Goal: Task Accomplishment & Management: Use online tool/utility

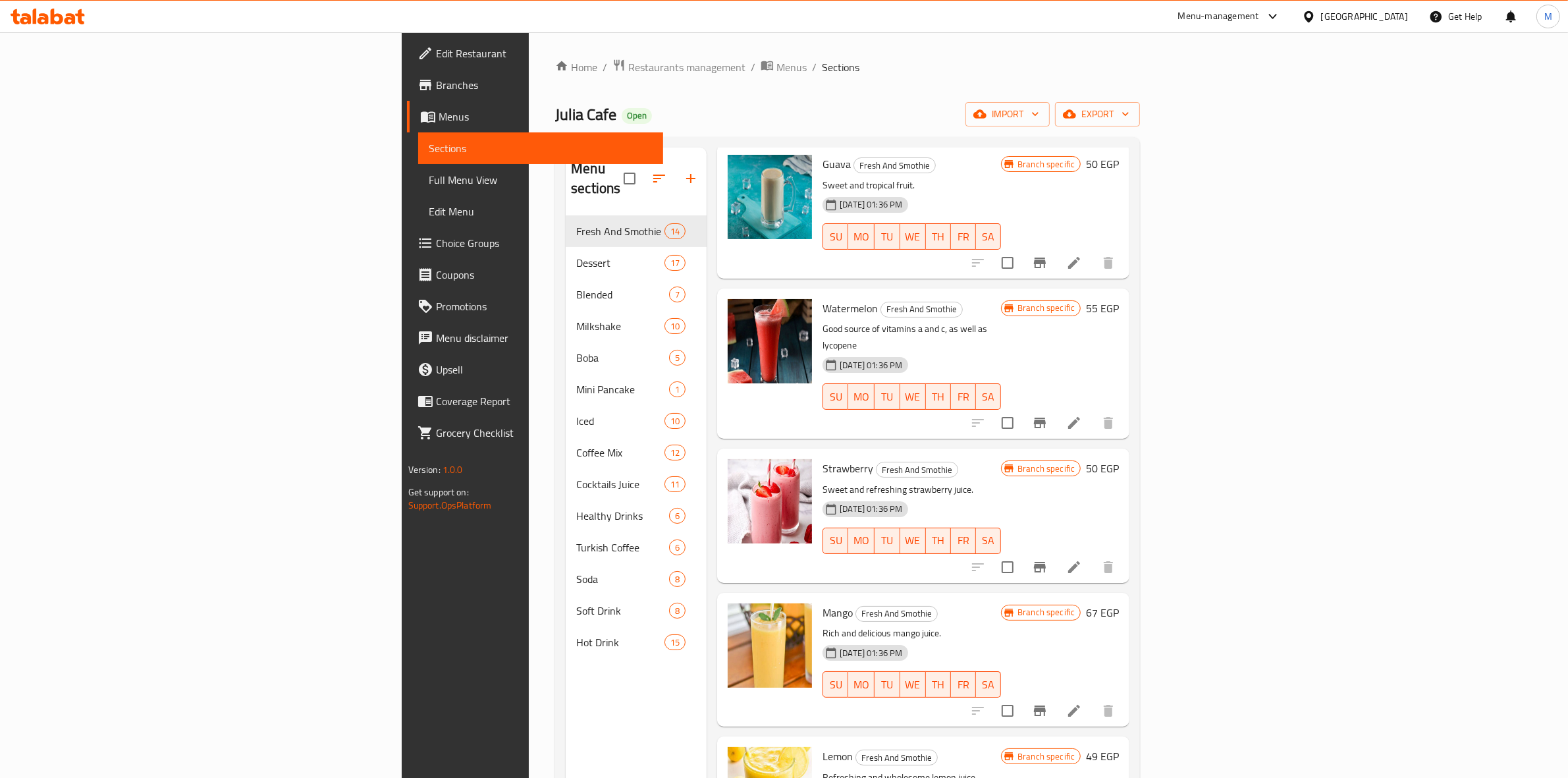
scroll to position [658, 0]
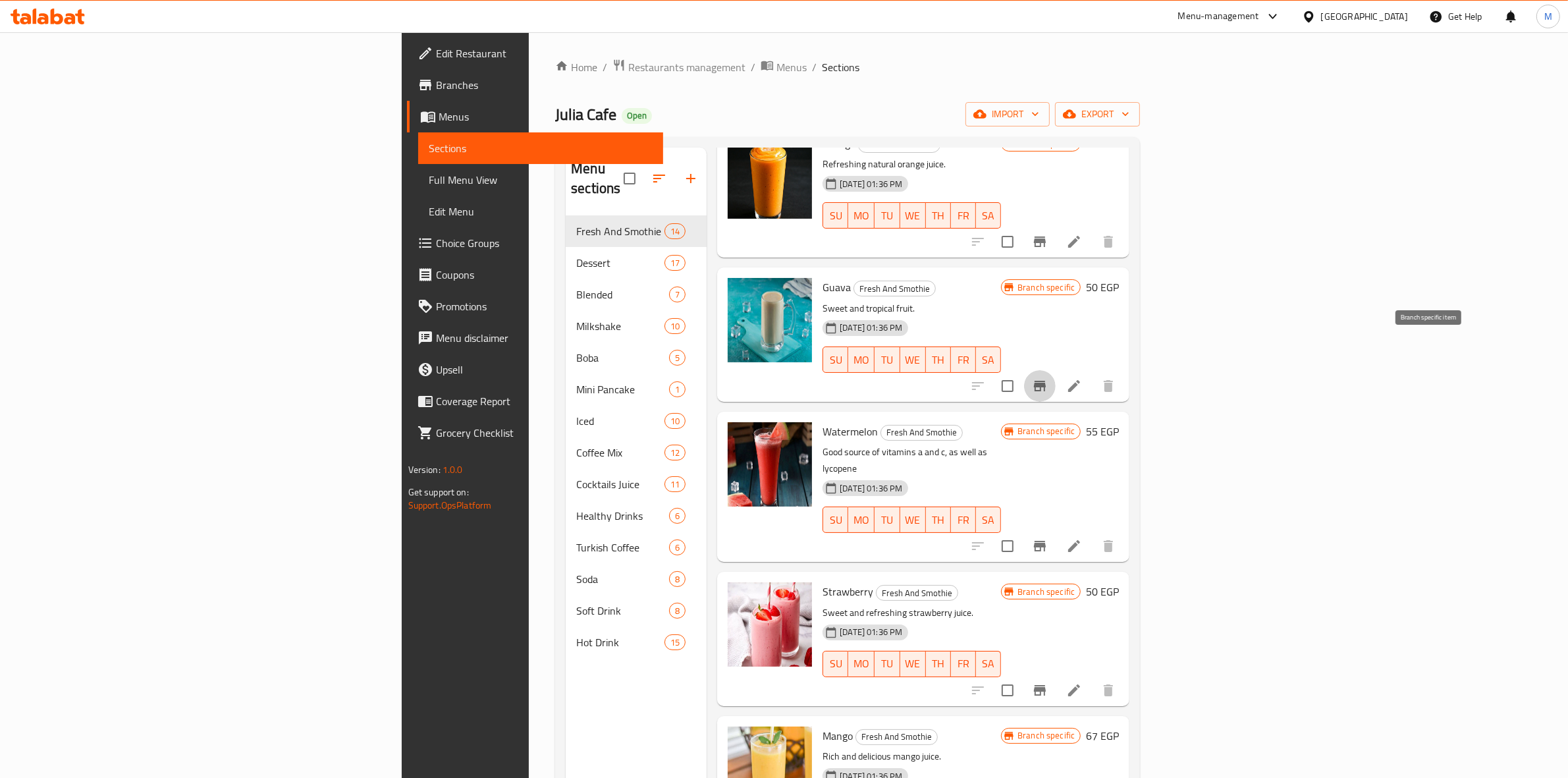
click at [1047, 378] on icon "Branch-specific-item" at bounding box center [1040, 386] width 16 height 16
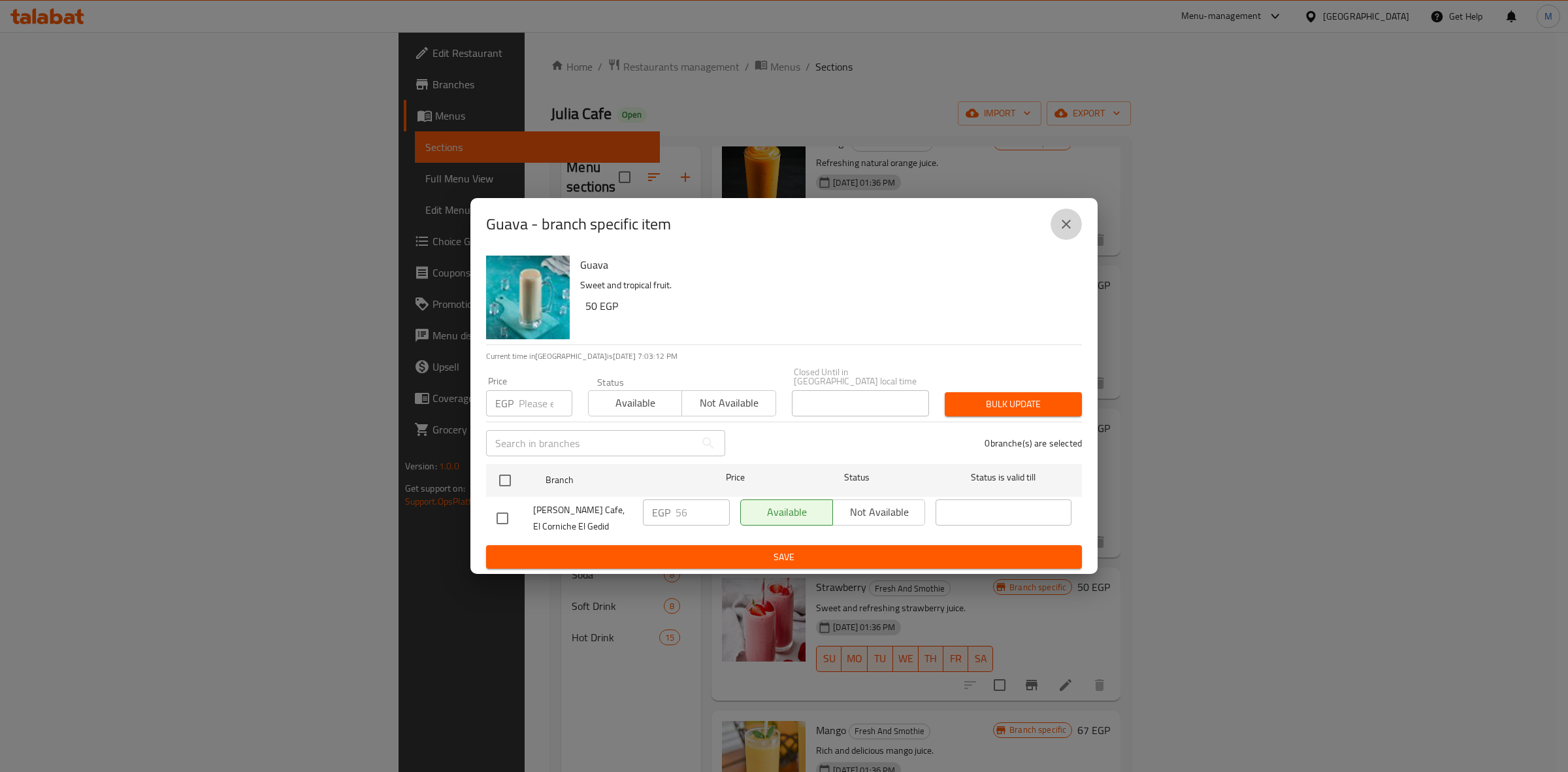
click at [1073, 232] on icon "close" at bounding box center [1066, 225] width 16 height 16
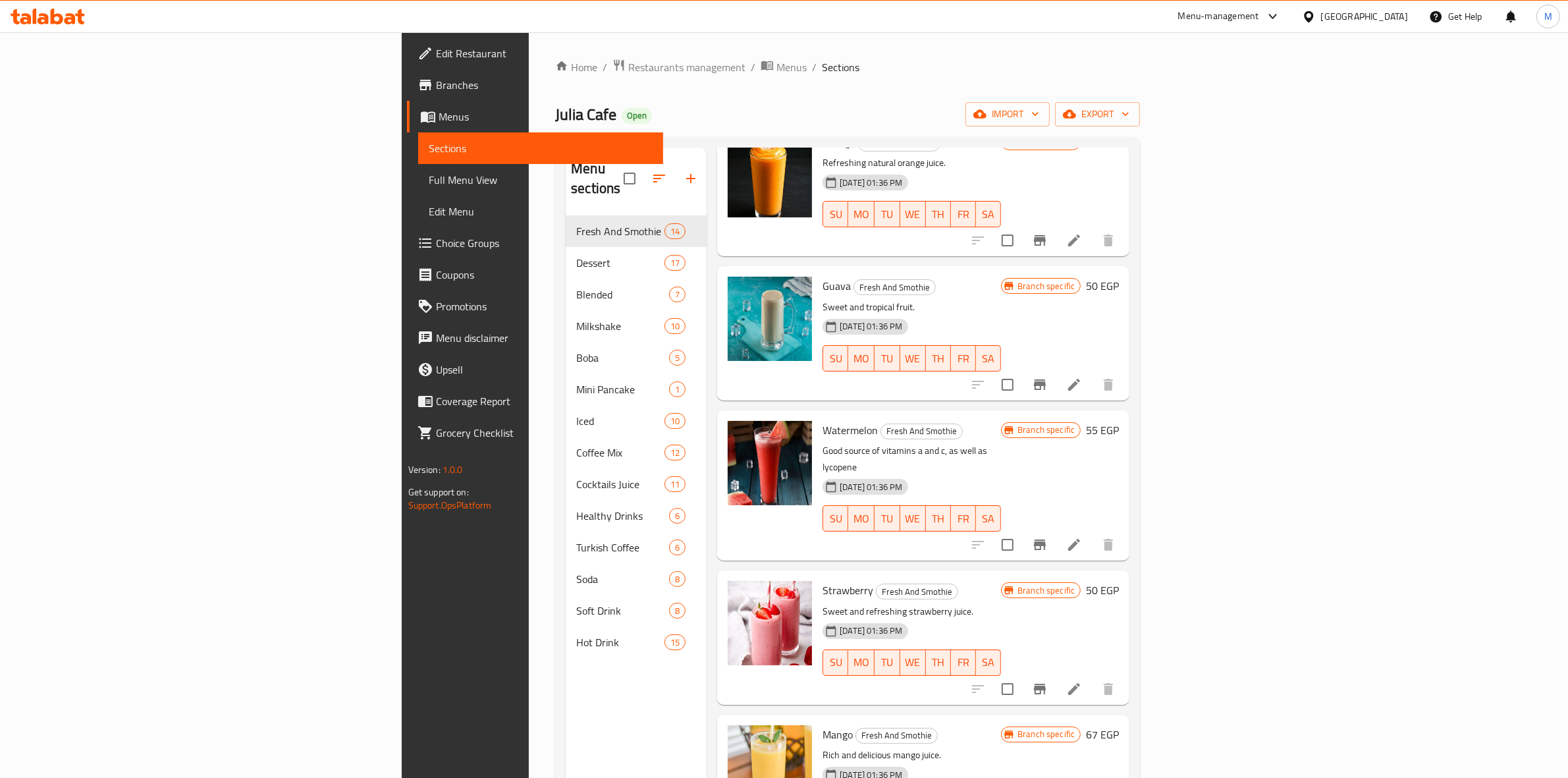
scroll to position [741, 0]
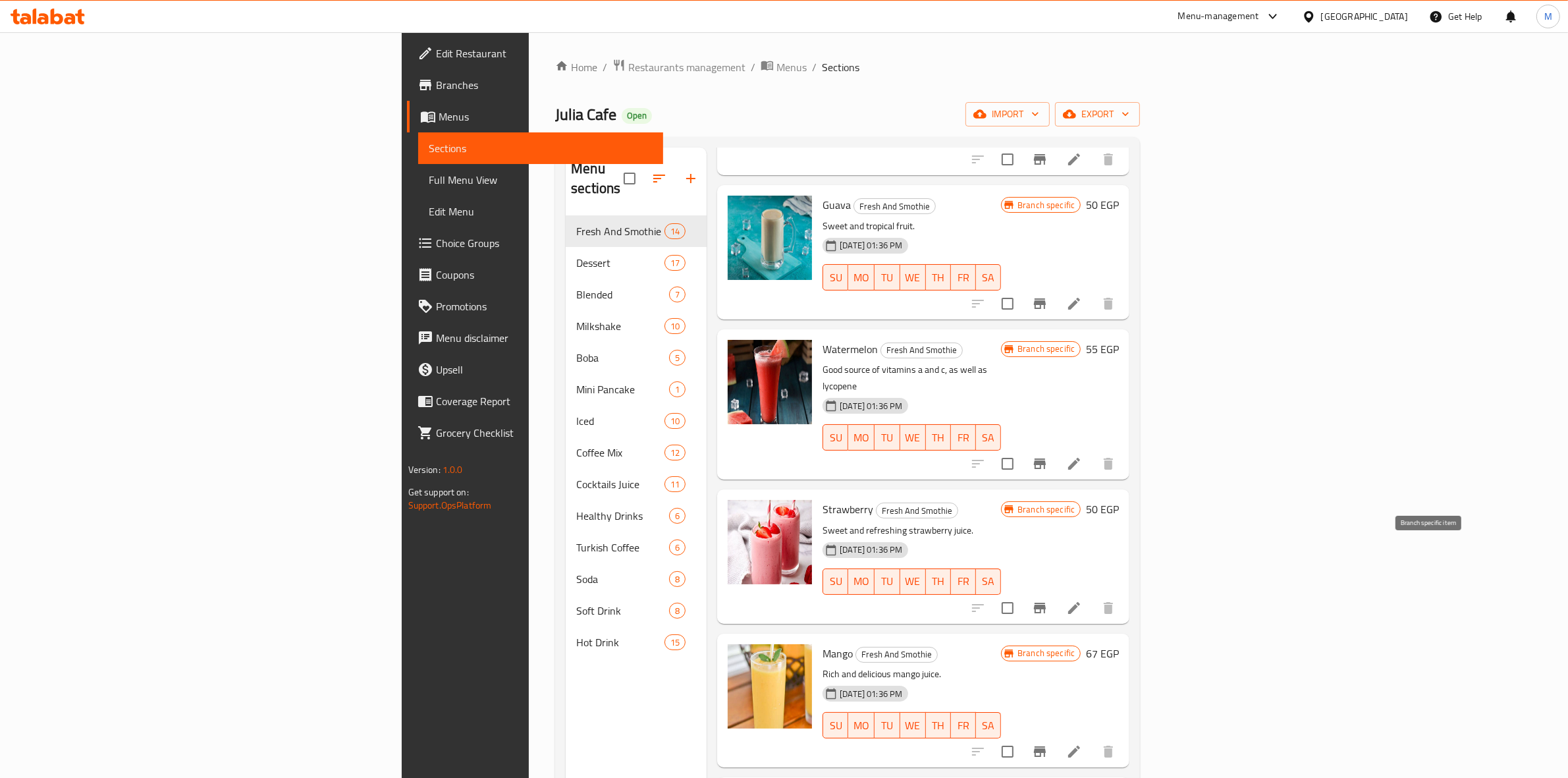
click at [1046, 603] on icon "Branch-specific-item" at bounding box center [1039, 607] width 12 height 11
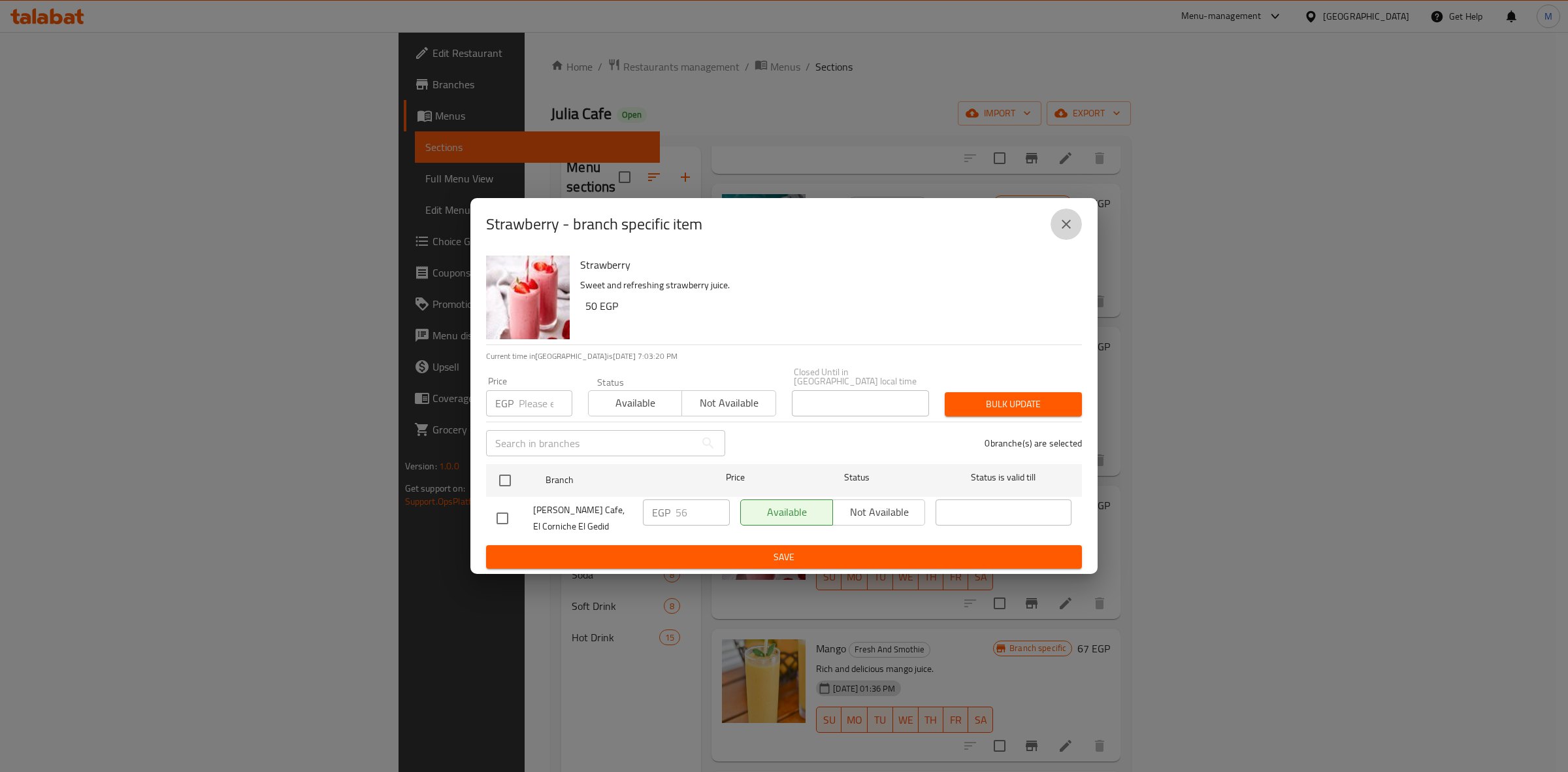
click at [1068, 227] on icon "close" at bounding box center [1066, 225] width 16 height 16
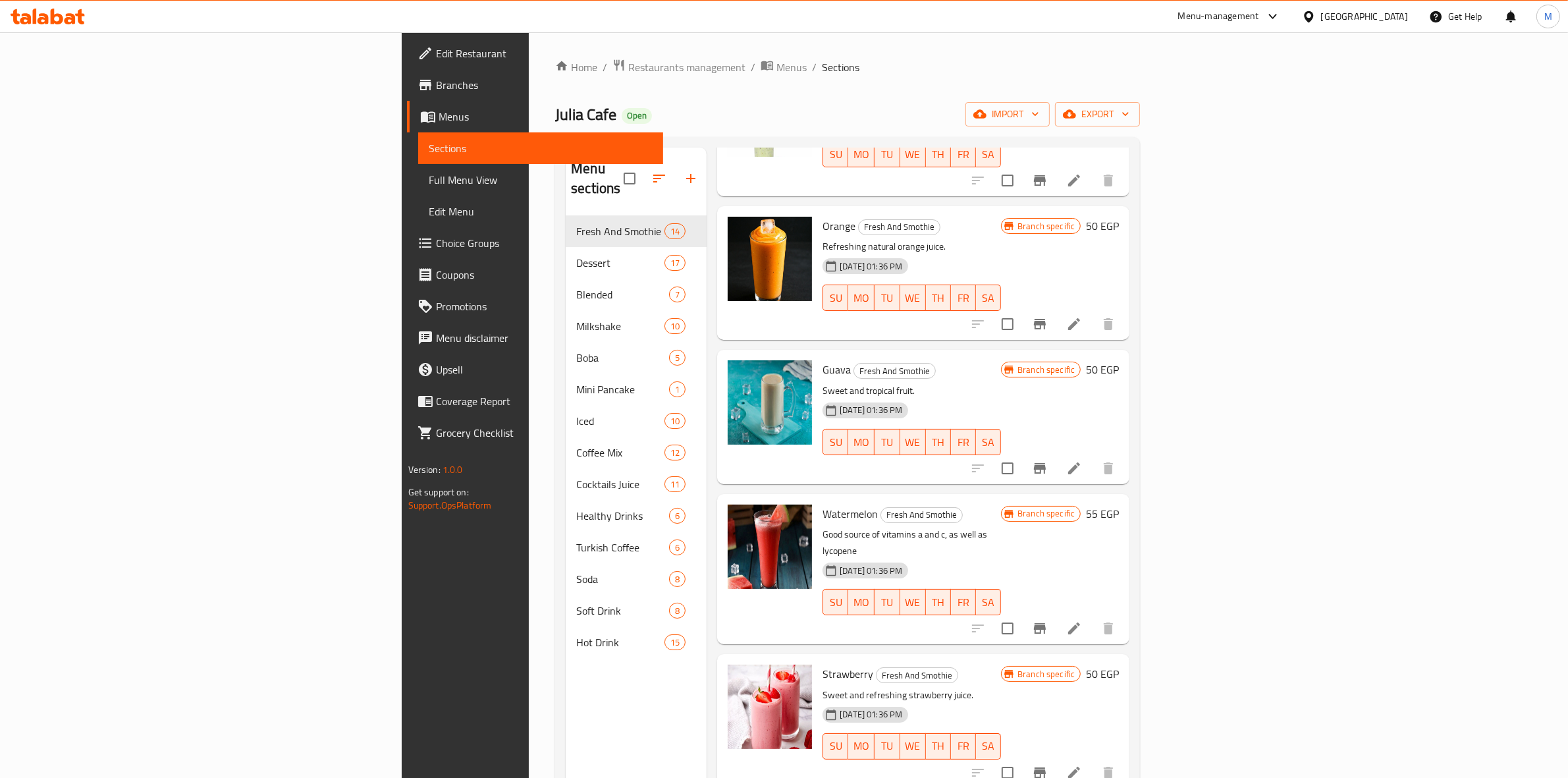
scroll to position [823, 0]
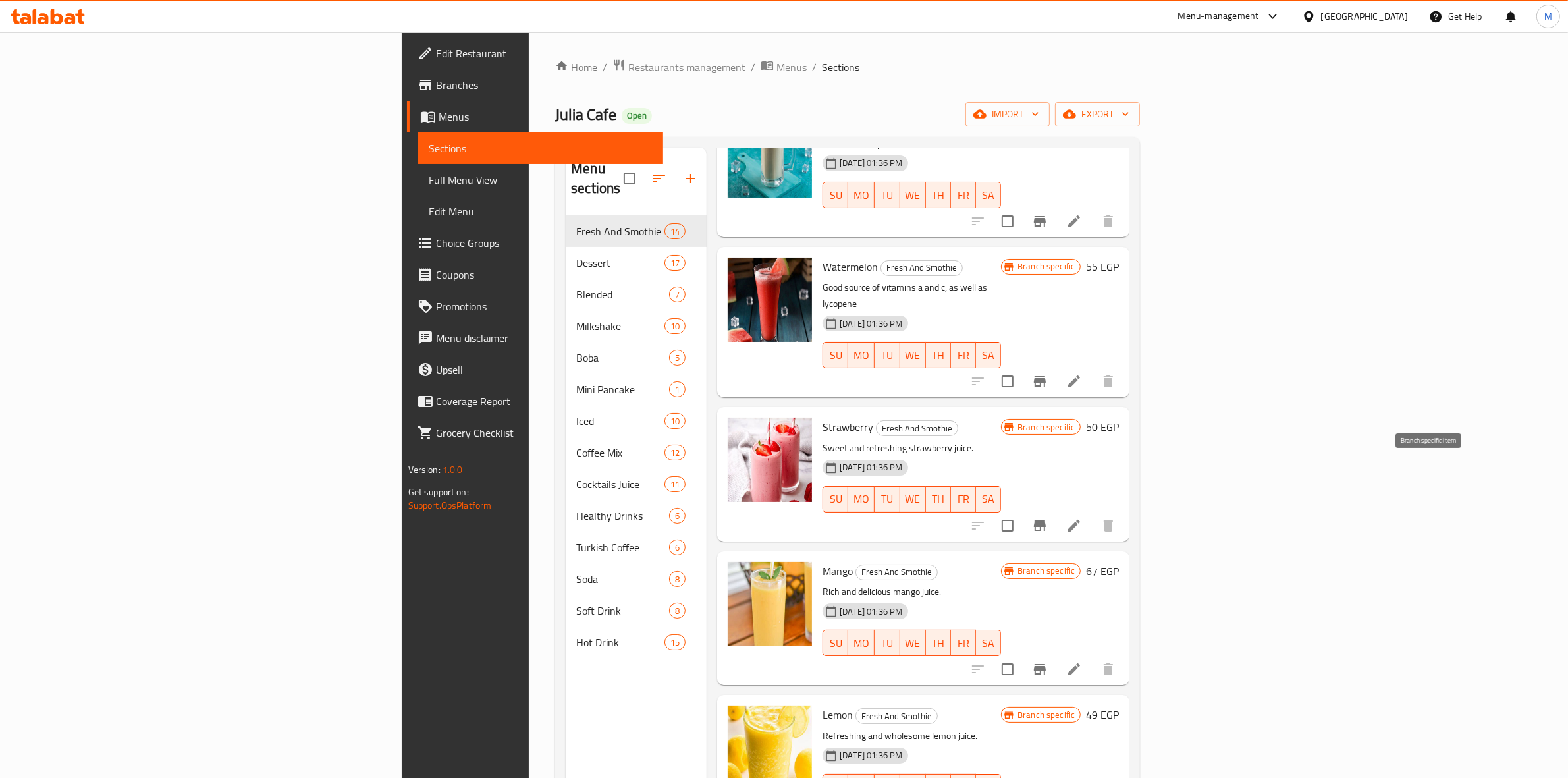
click at [1055, 510] on button "Branch-specific-item" at bounding box center [1039, 525] width 32 height 32
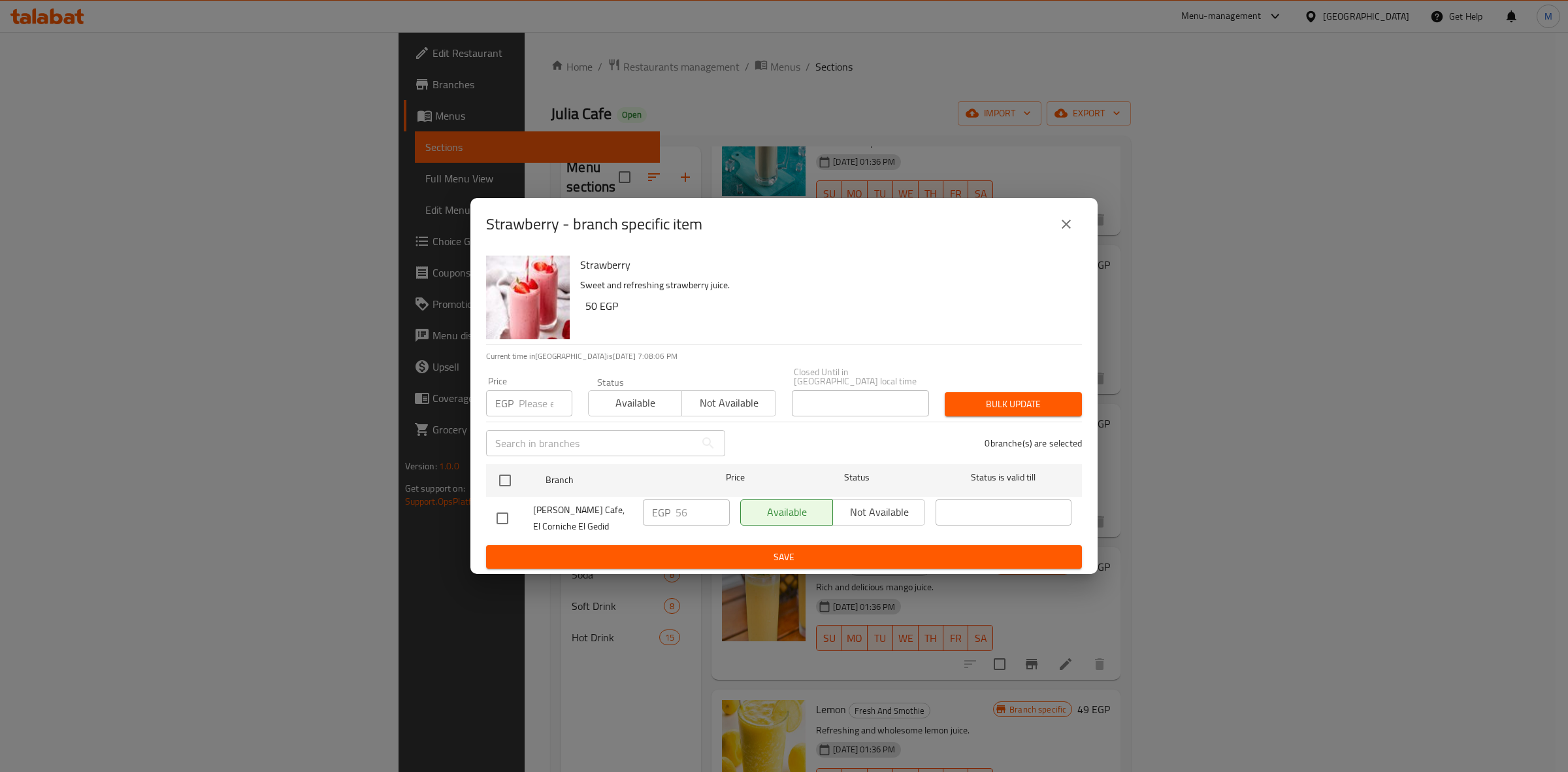
click at [1067, 226] on icon "close" at bounding box center [1066, 225] width 16 height 16
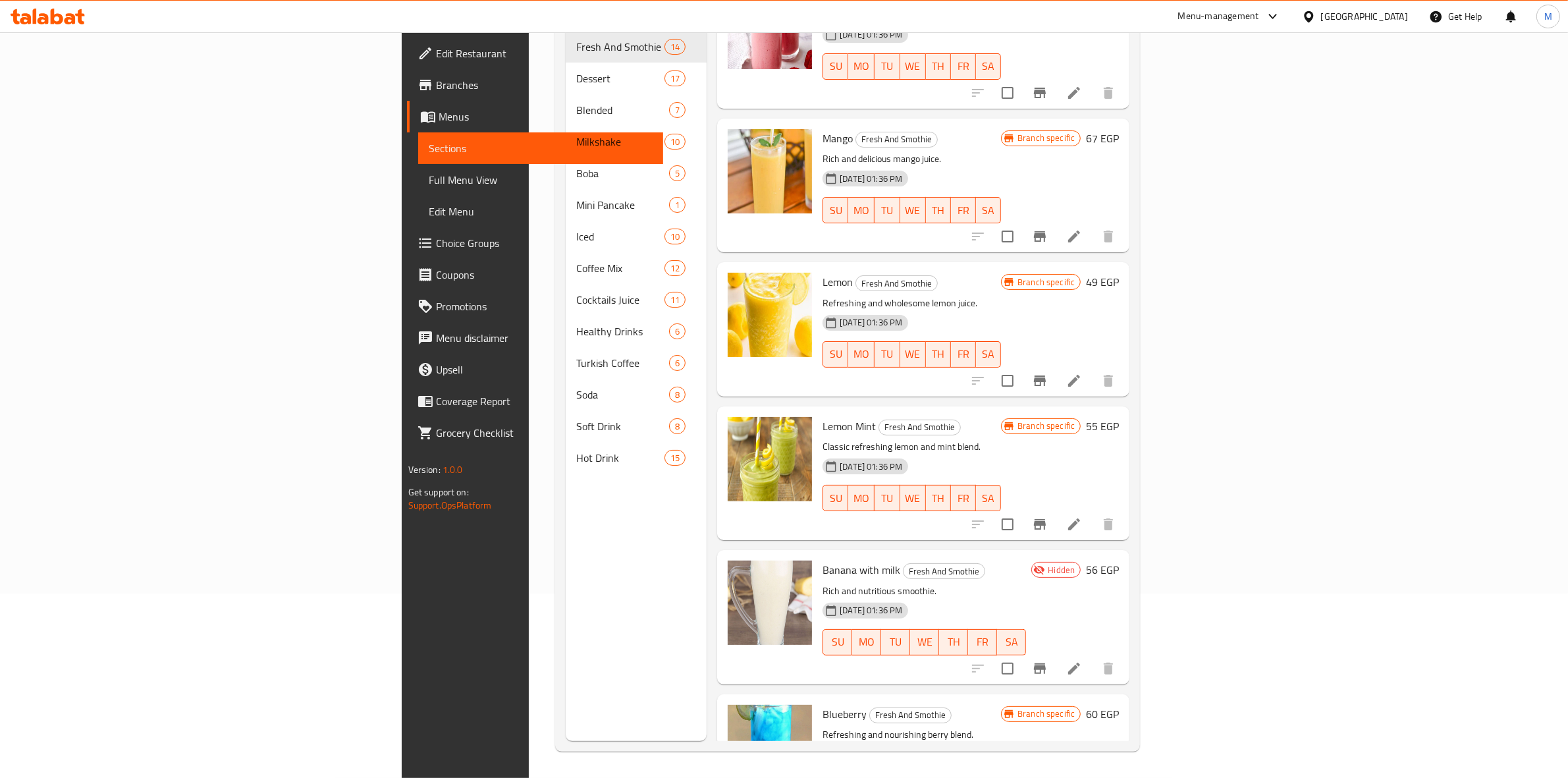
scroll to position [1228, 0]
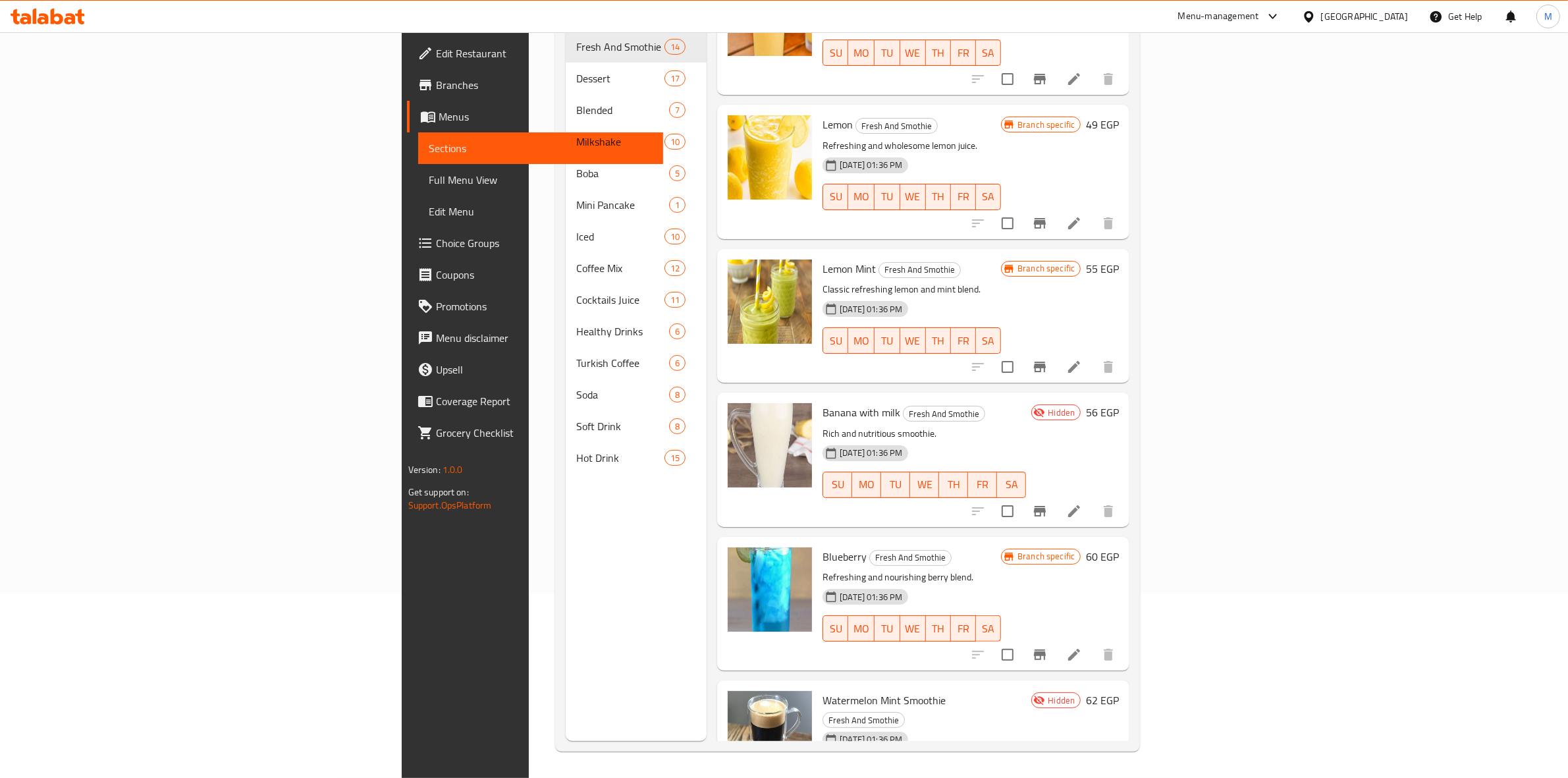
click at [1047, 647] on icon "Branch-specific-item" at bounding box center [1040, 655] width 16 height 16
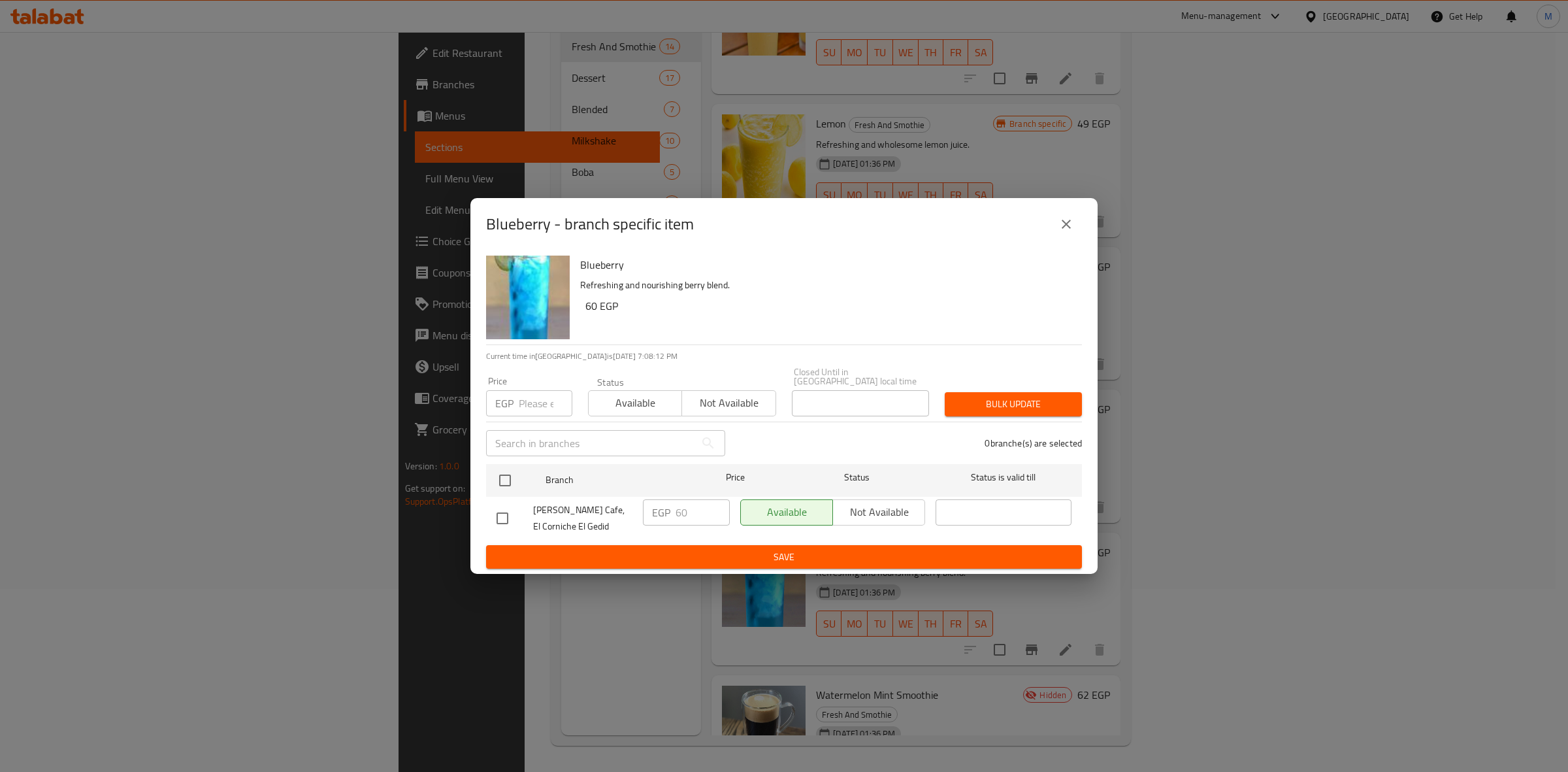
click at [1063, 232] on icon "close" at bounding box center [1066, 225] width 16 height 16
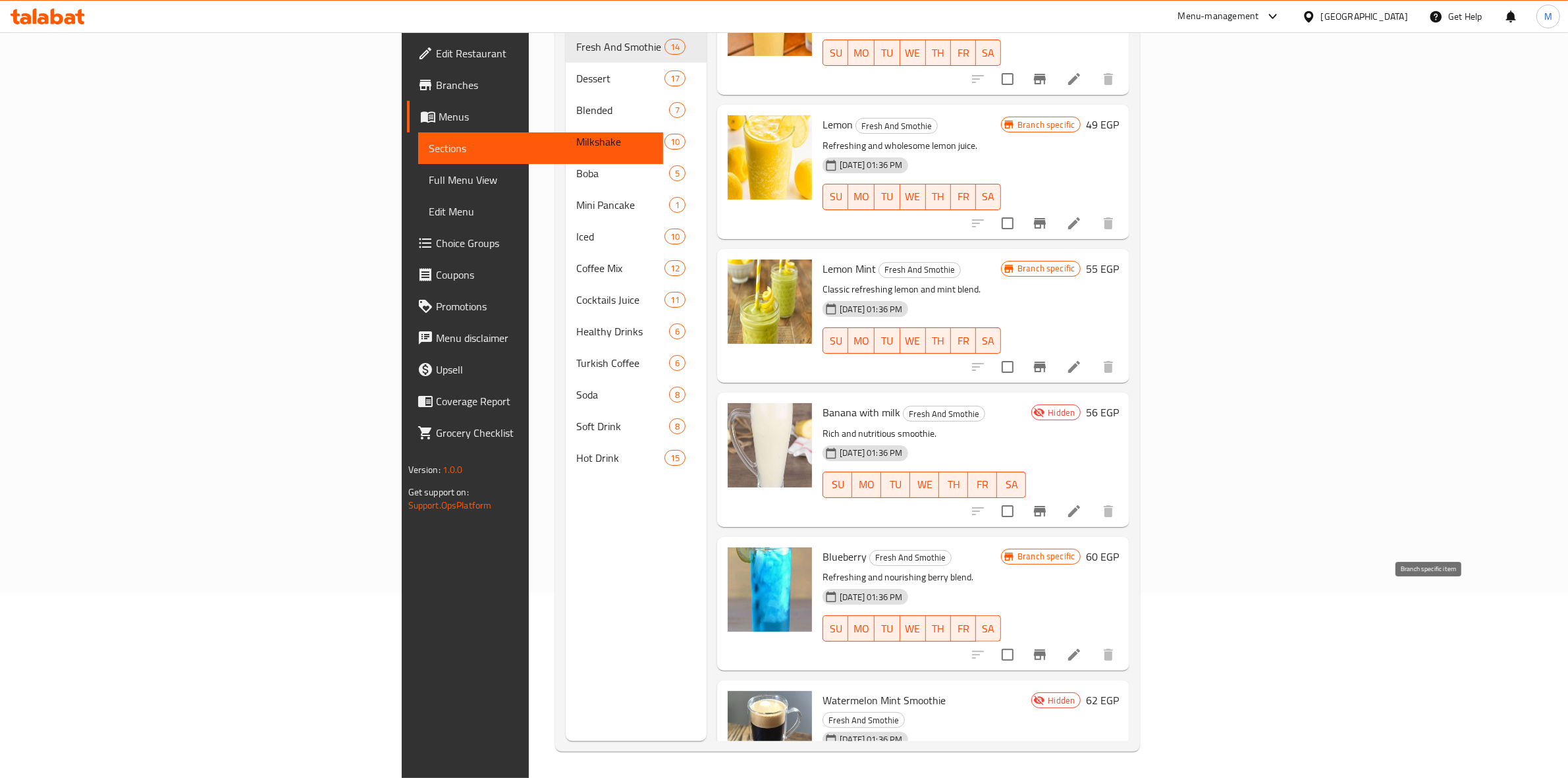
click at [1046, 649] on icon "Branch-specific-item" at bounding box center [1039, 654] width 12 height 11
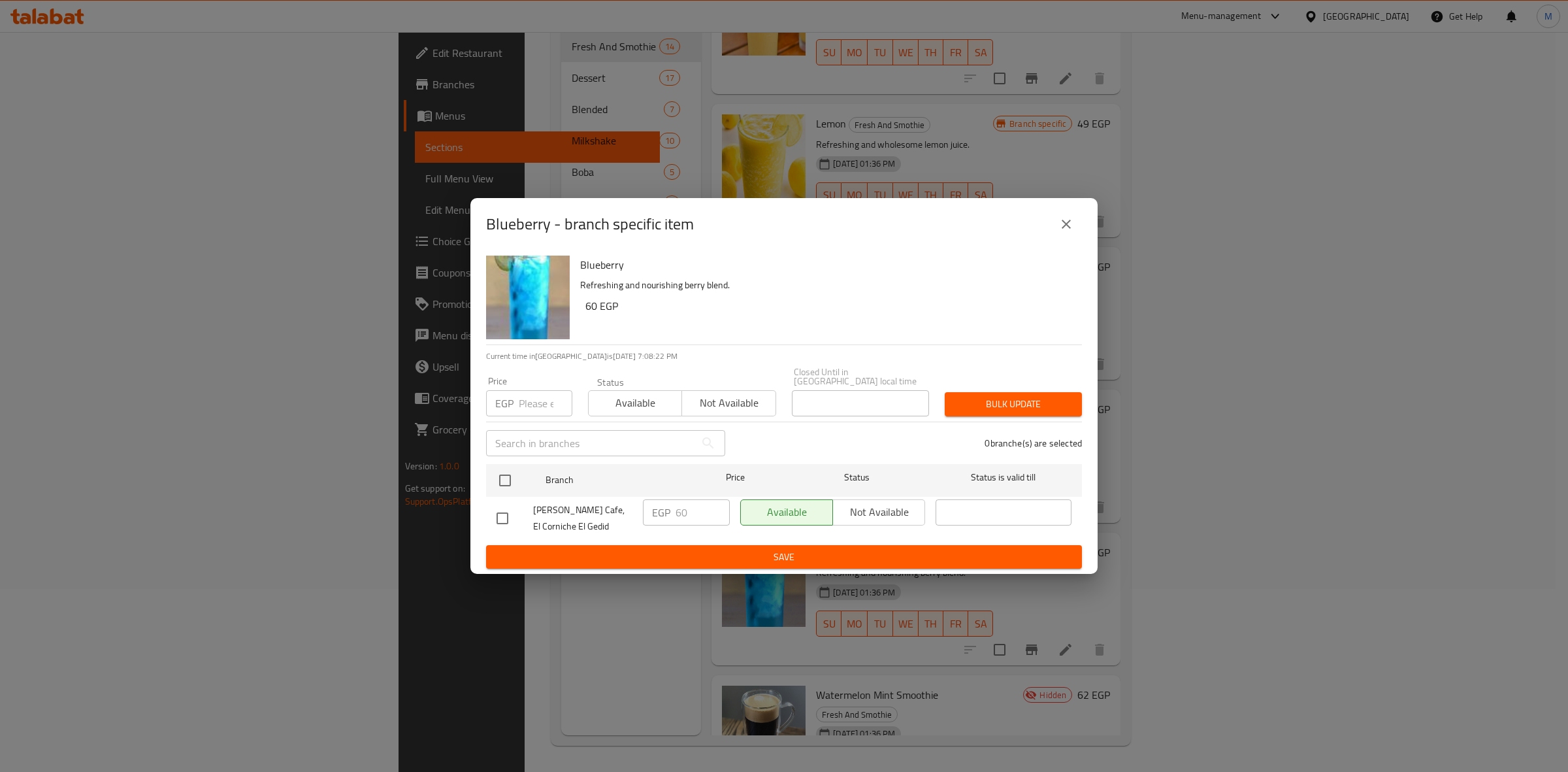
click at [526, 408] on input "number" at bounding box center [546, 403] width 54 height 26
click at [1214, 375] on div "Blueberry - branch specific item Blueberry Refreshing and nourishing [PERSON_NA…" at bounding box center [784, 386] width 1568 height 772
click at [1074, 232] on icon "close" at bounding box center [1066, 225] width 16 height 16
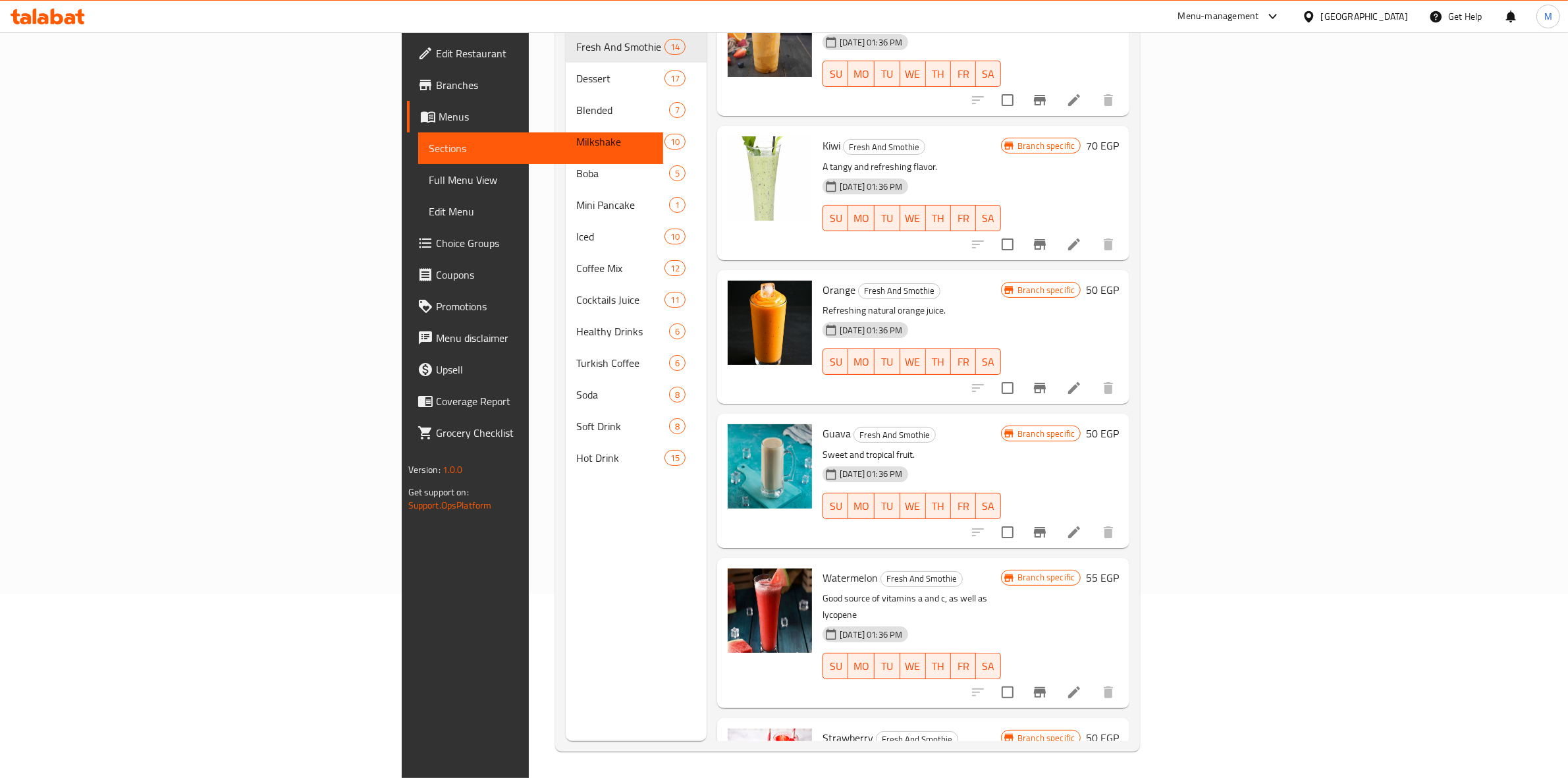
scroll to position [241, 0]
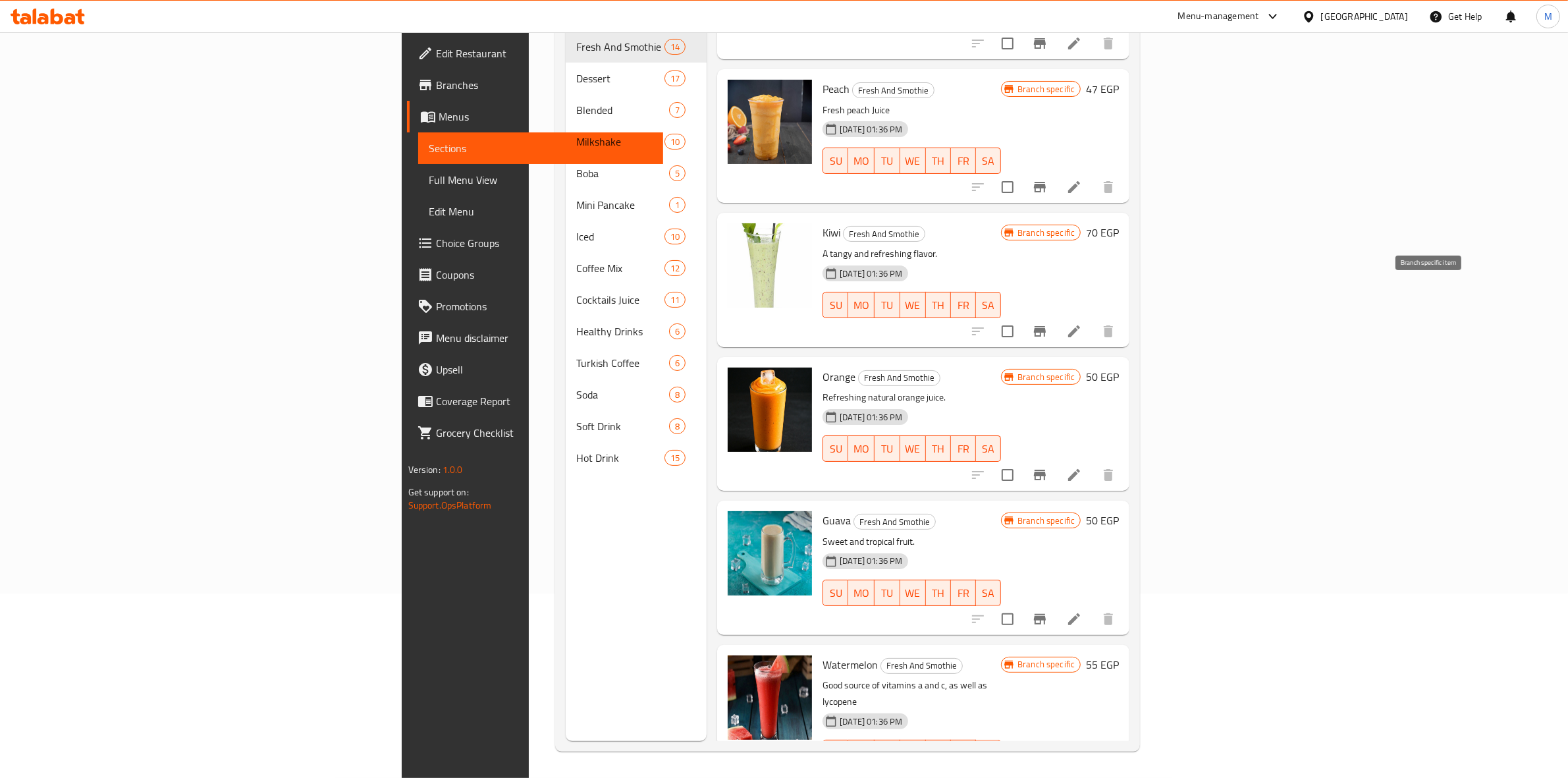
click at [1046, 326] on icon "Branch-specific-item" at bounding box center [1039, 331] width 12 height 11
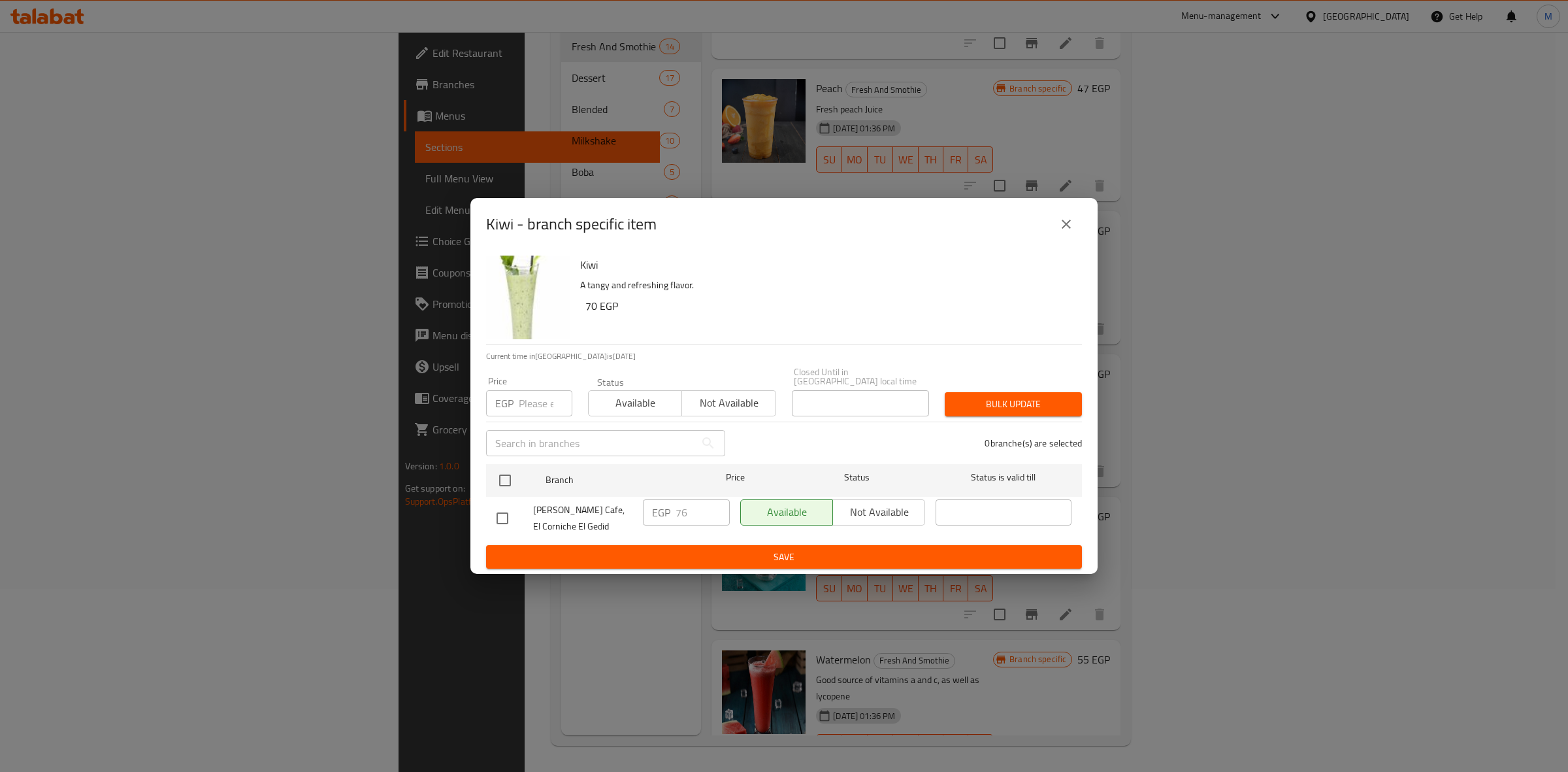
click at [1074, 226] on icon "close" at bounding box center [1066, 225] width 16 height 16
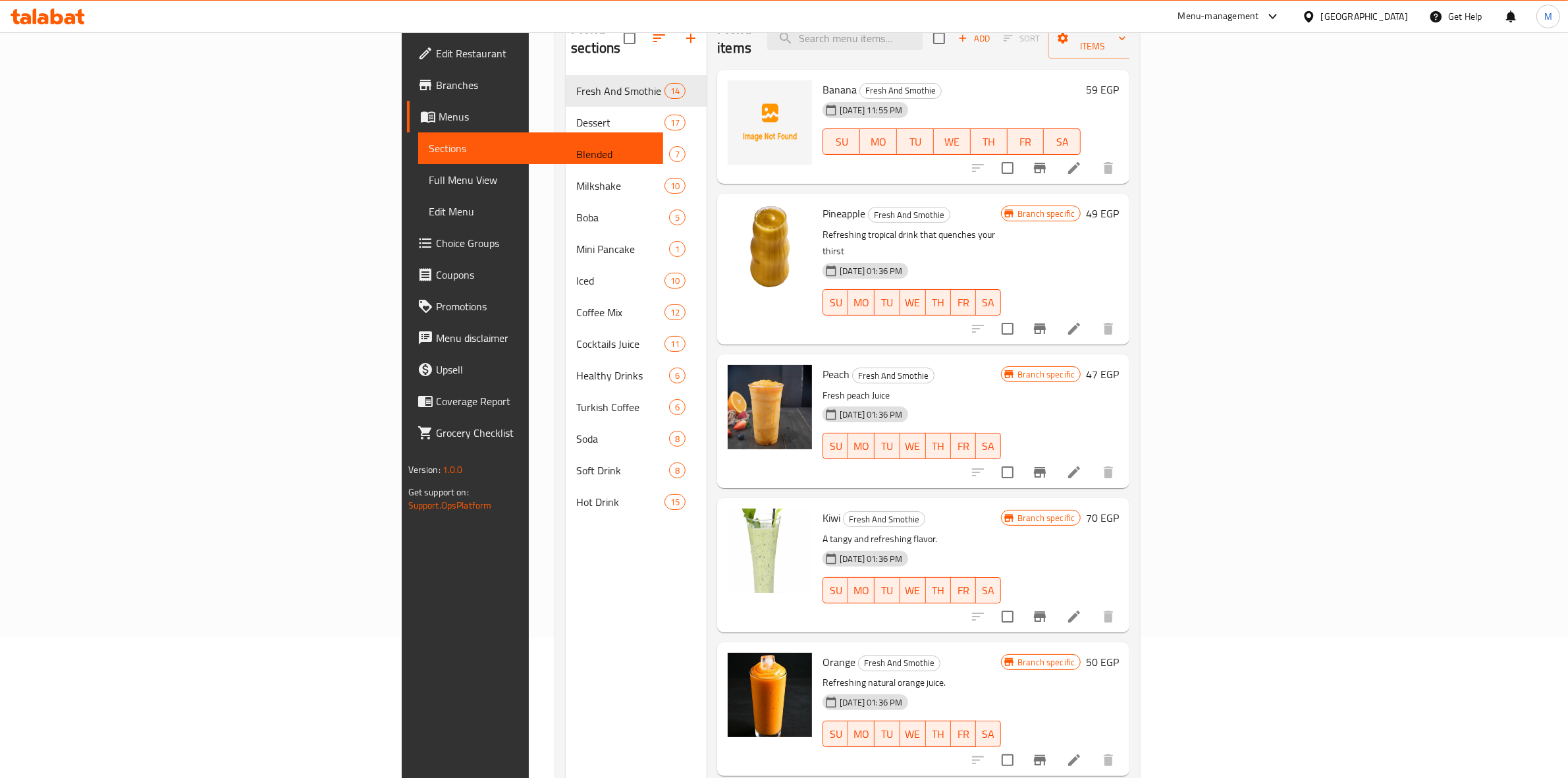
scroll to position [103, 0]
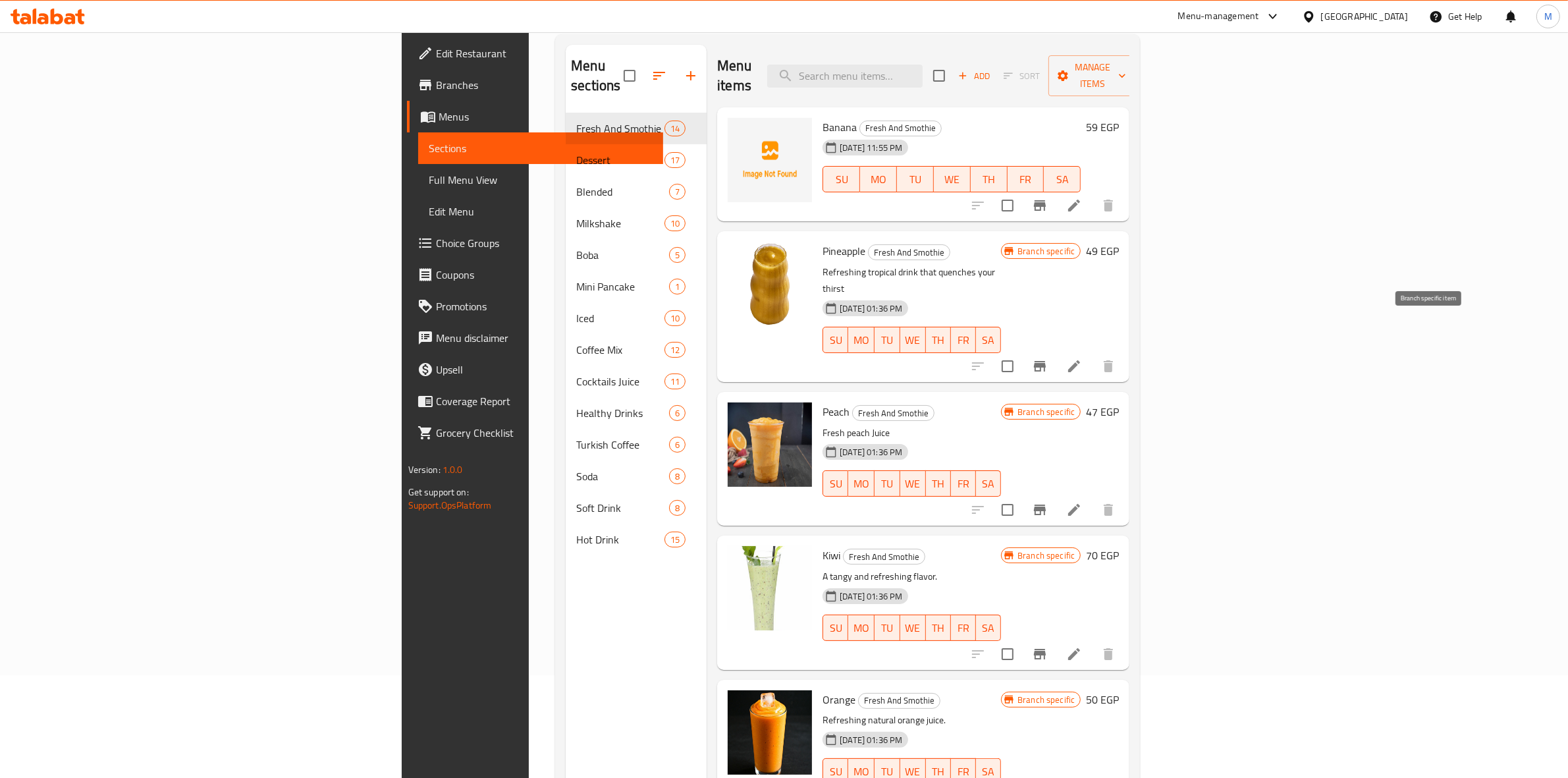
click at [1047, 358] on icon "Branch-specific-item" at bounding box center [1040, 366] width 16 height 16
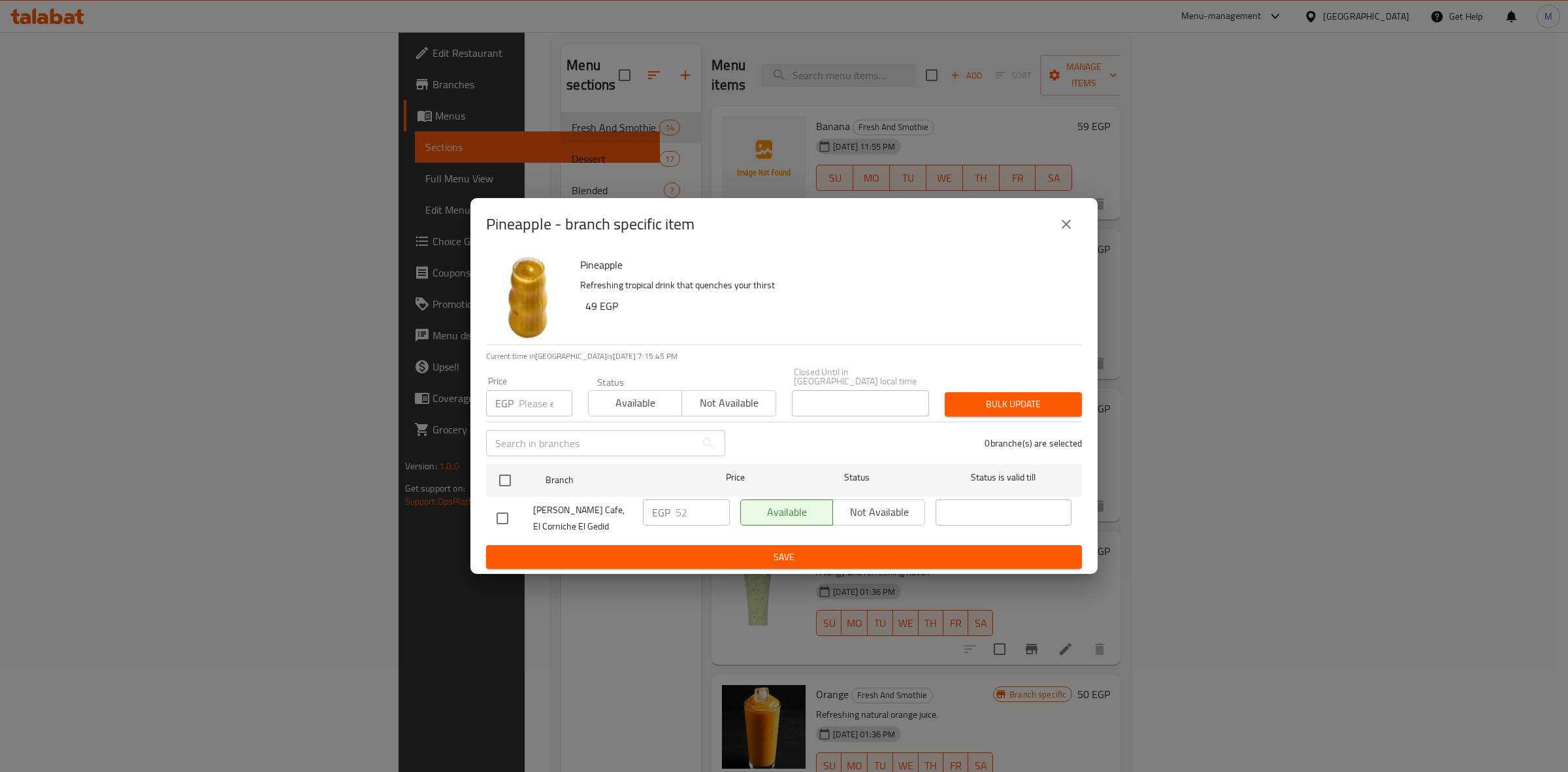
click at [1073, 223] on icon "close" at bounding box center [1066, 225] width 16 height 16
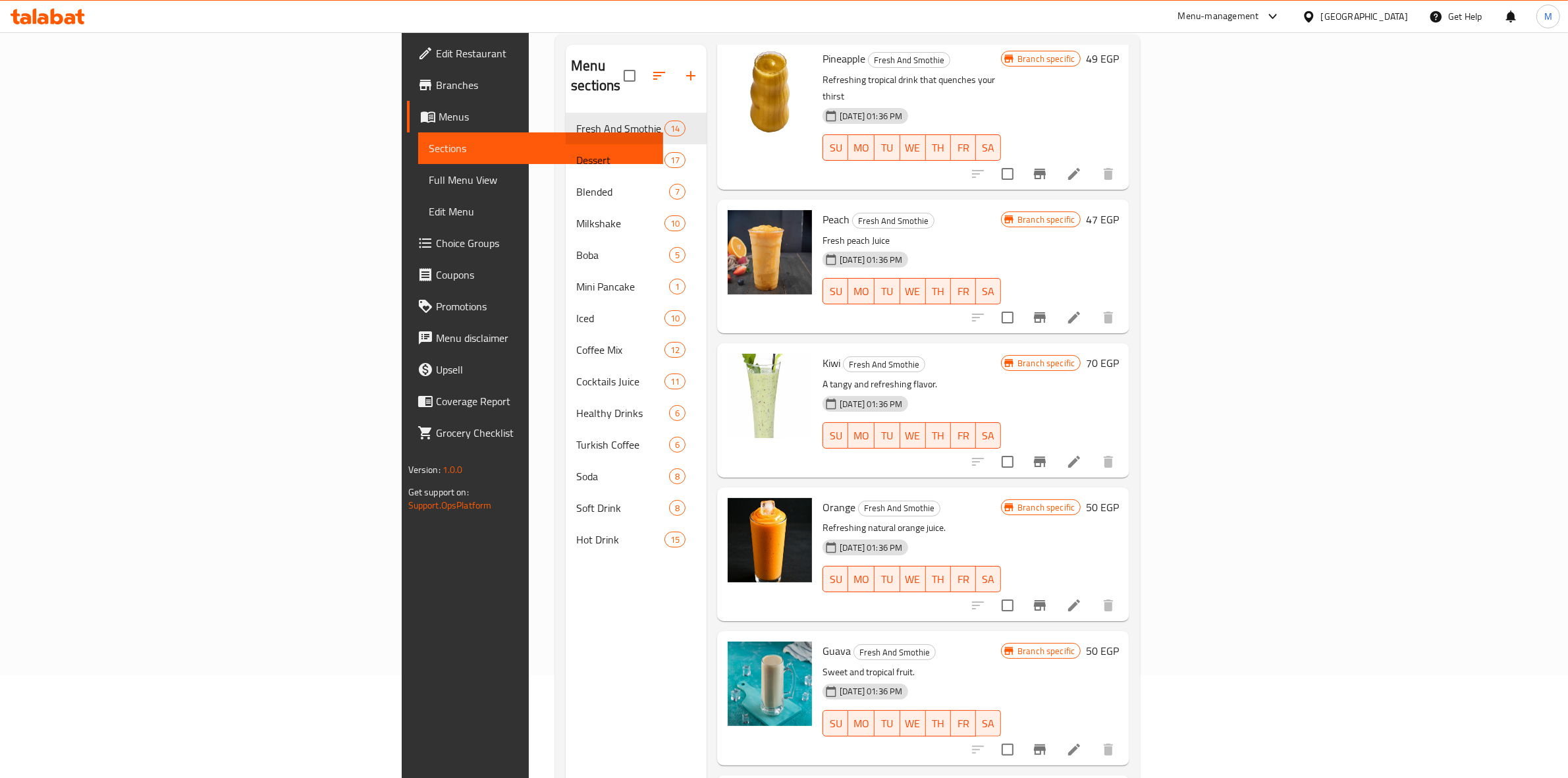
scroll to position [165, 0]
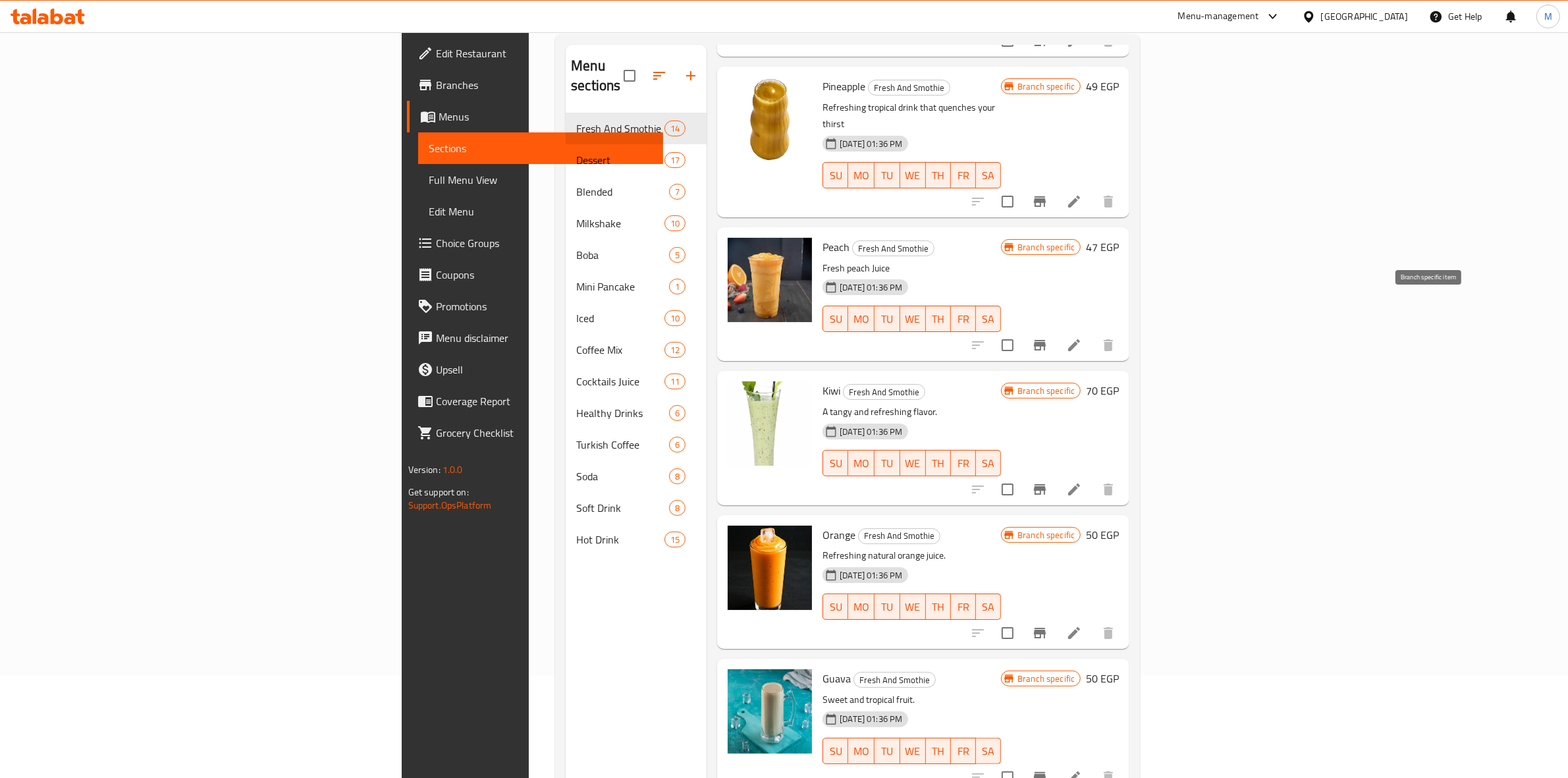
click at [1046, 340] on icon "Branch-specific-item" at bounding box center [1039, 345] width 12 height 11
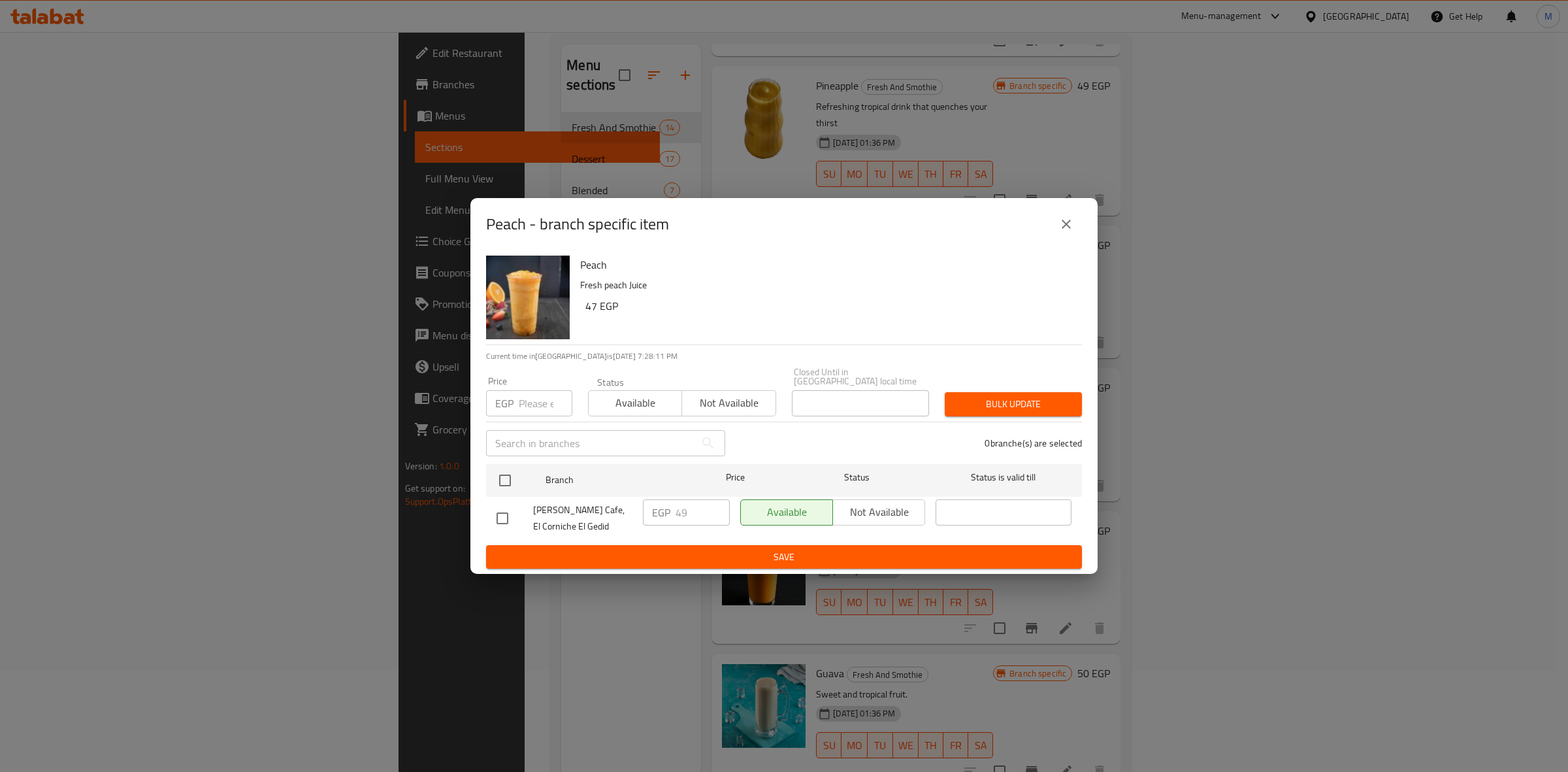
click at [1064, 217] on button "close" at bounding box center [1066, 224] width 31 height 31
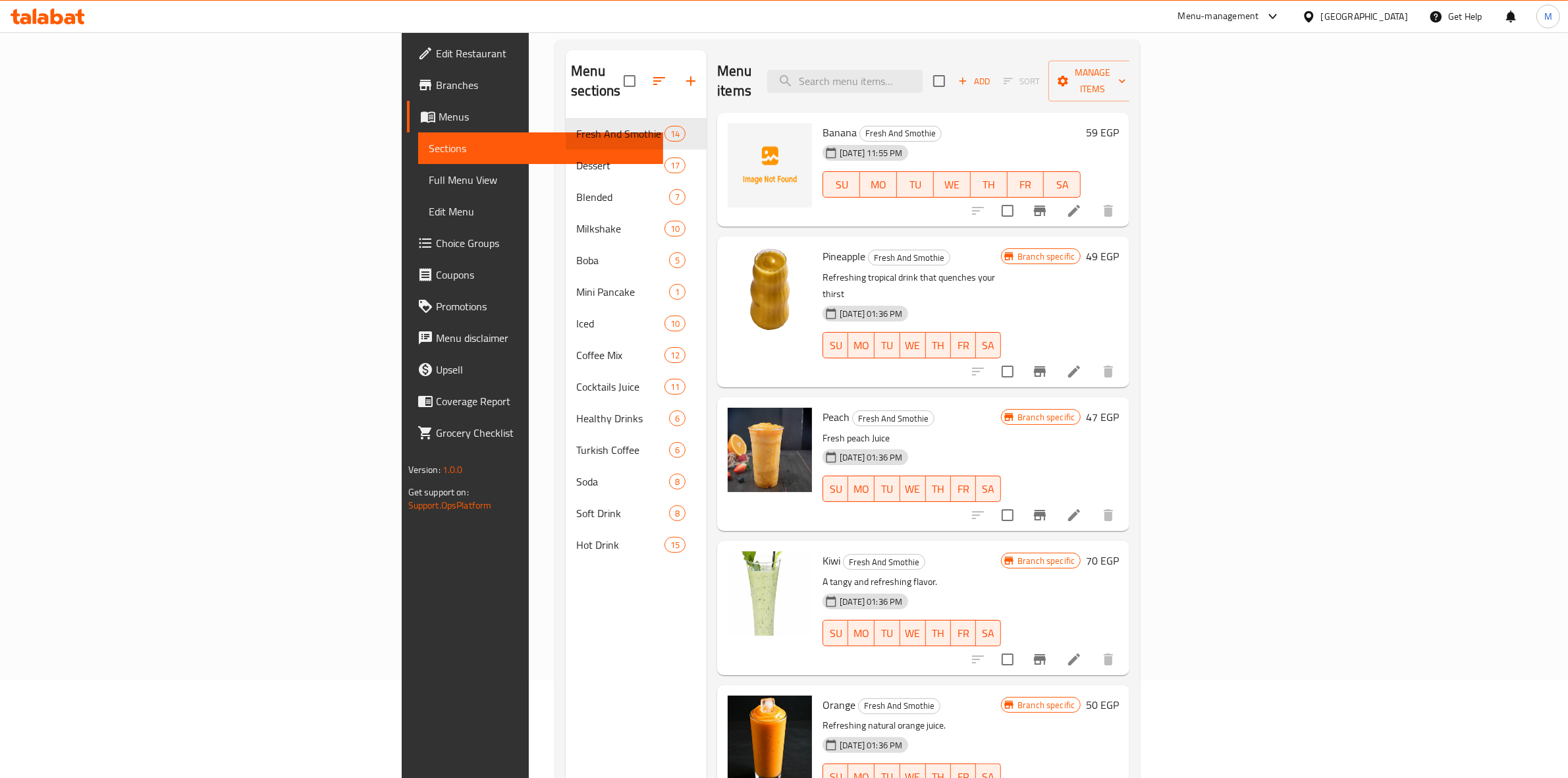
scroll to position [0, 0]
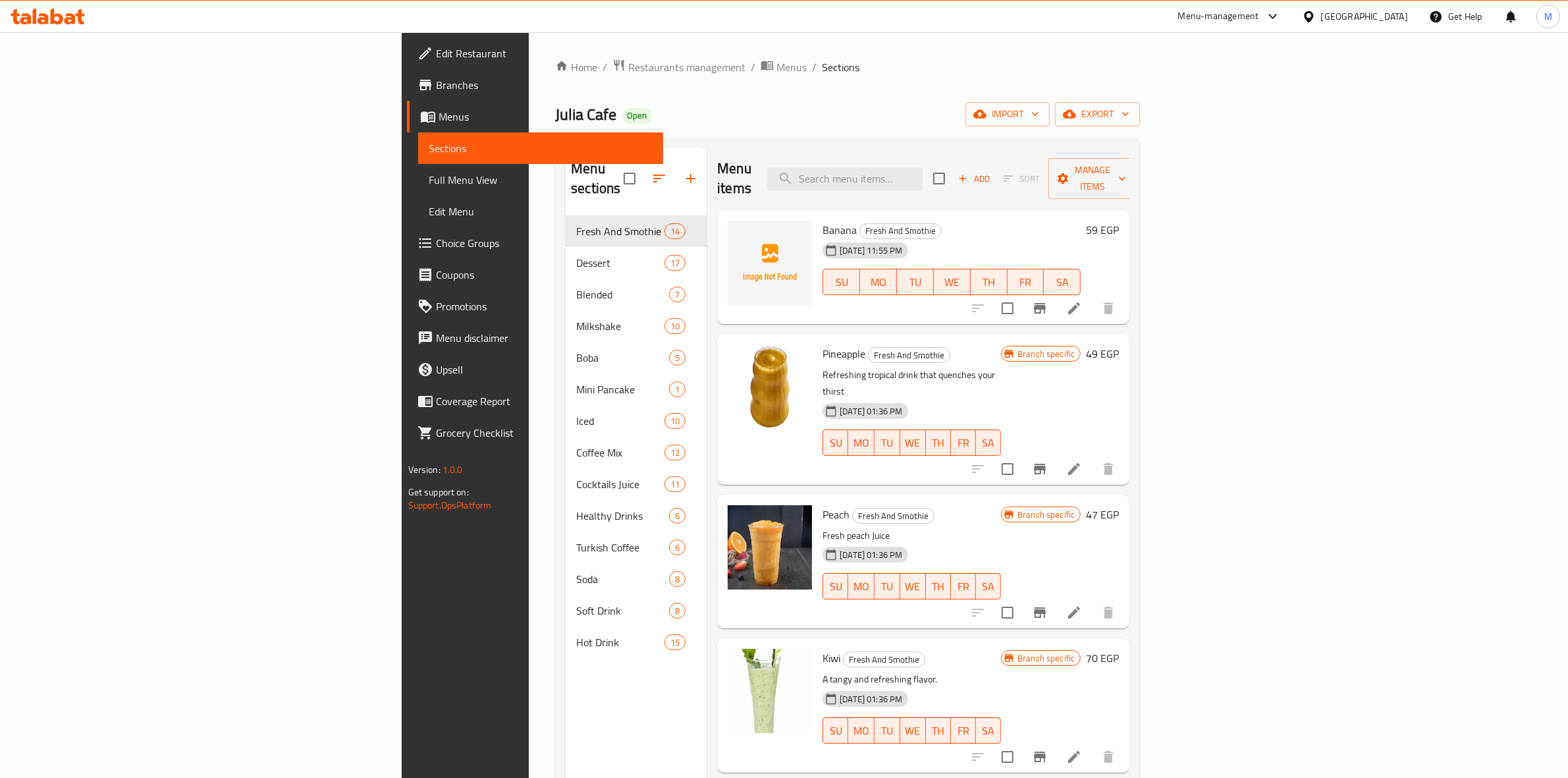
click at [1047, 300] on icon "Branch-specific-item" at bounding box center [1040, 308] width 16 height 16
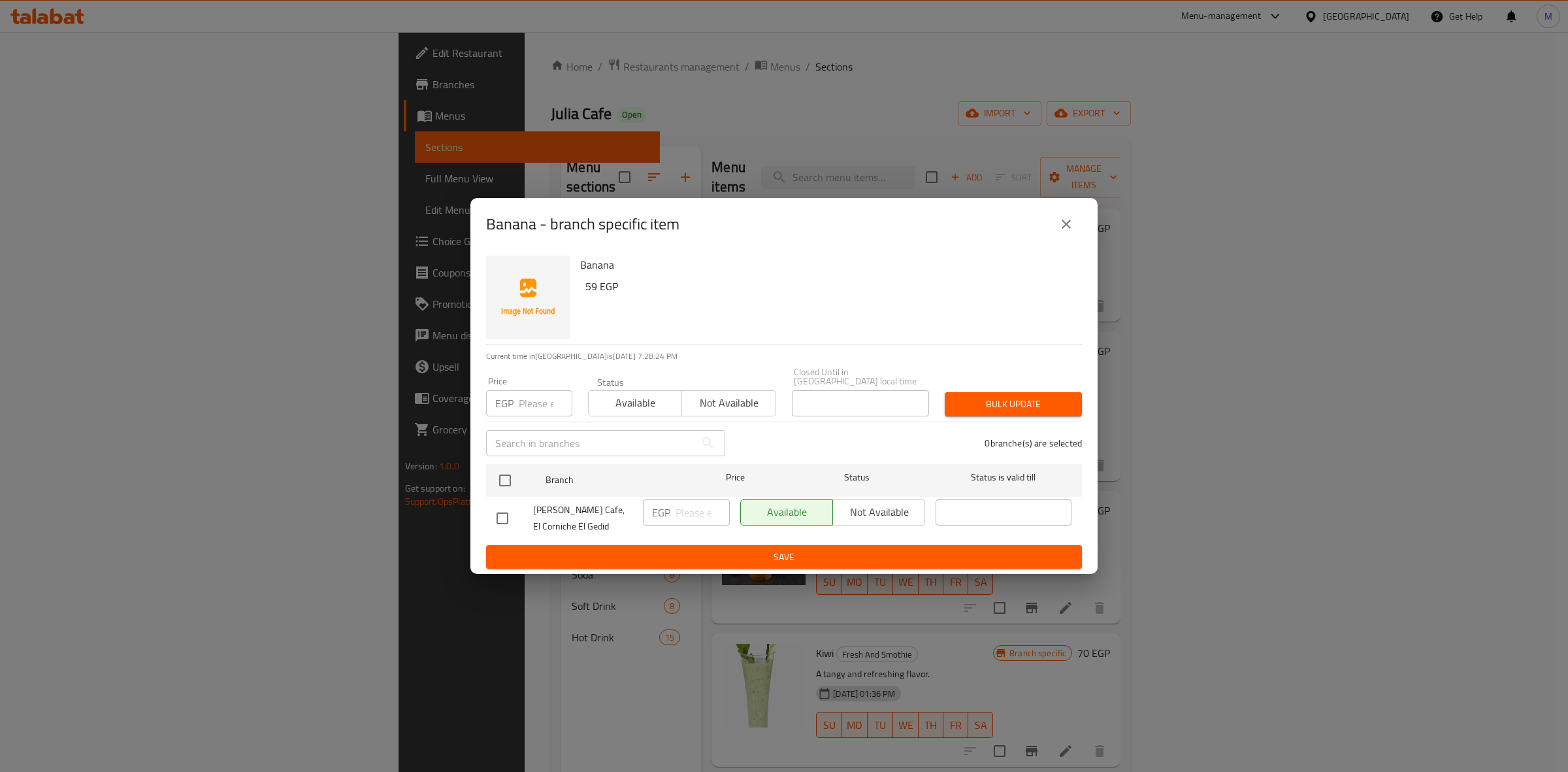
click at [533, 396] on input "number" at bounding box center [546, 403] width 54 height 26
type input "59"
click at [510, 480] on input "checkbox" at bounding box center [505, 480] width 27 height 27
checkbox input "true"
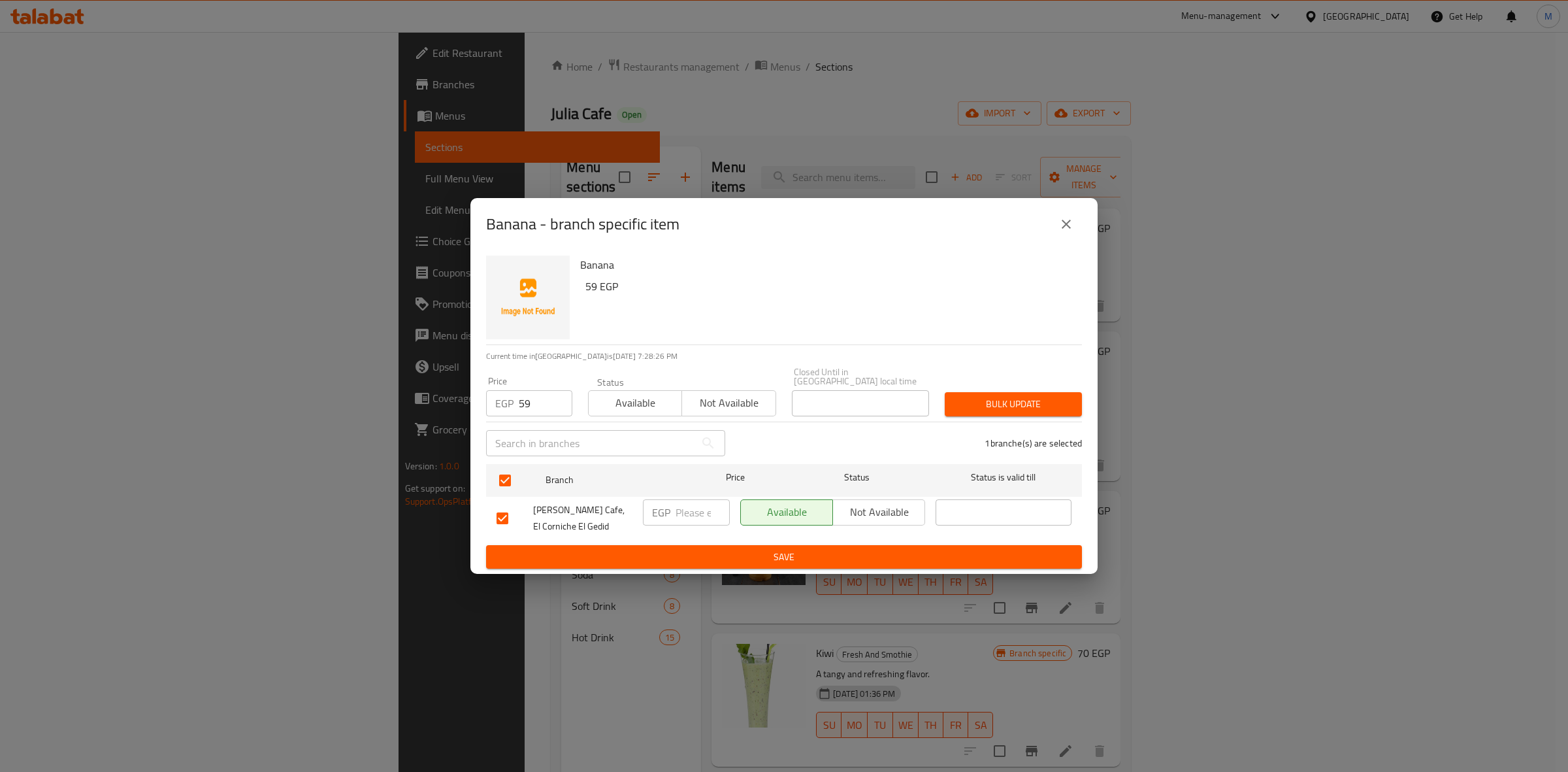
click at [1062, 396] on span "Bulk update" at bounding box center [1013, 404] width 116 height 16
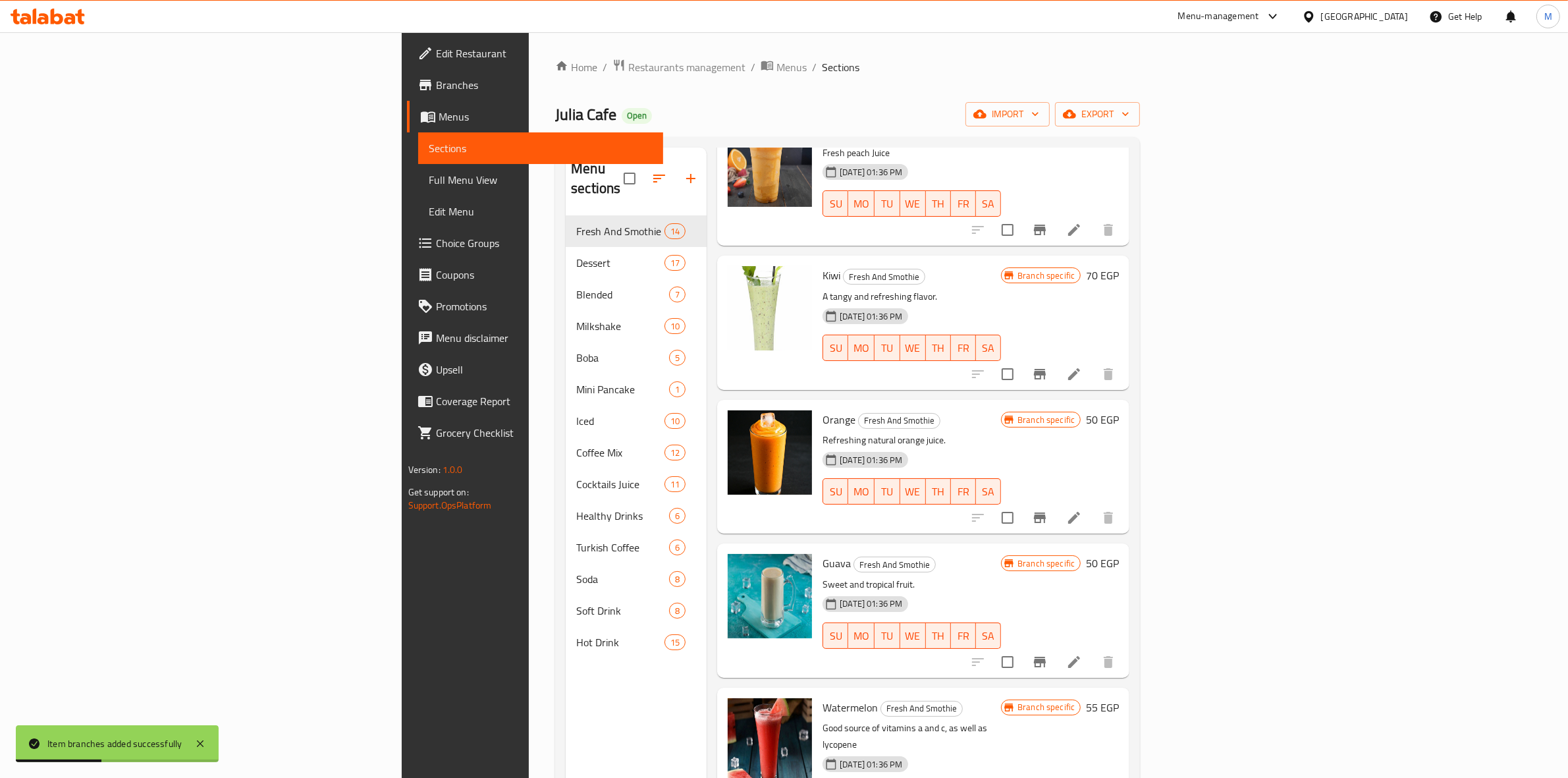
scroll to position [412, 0]
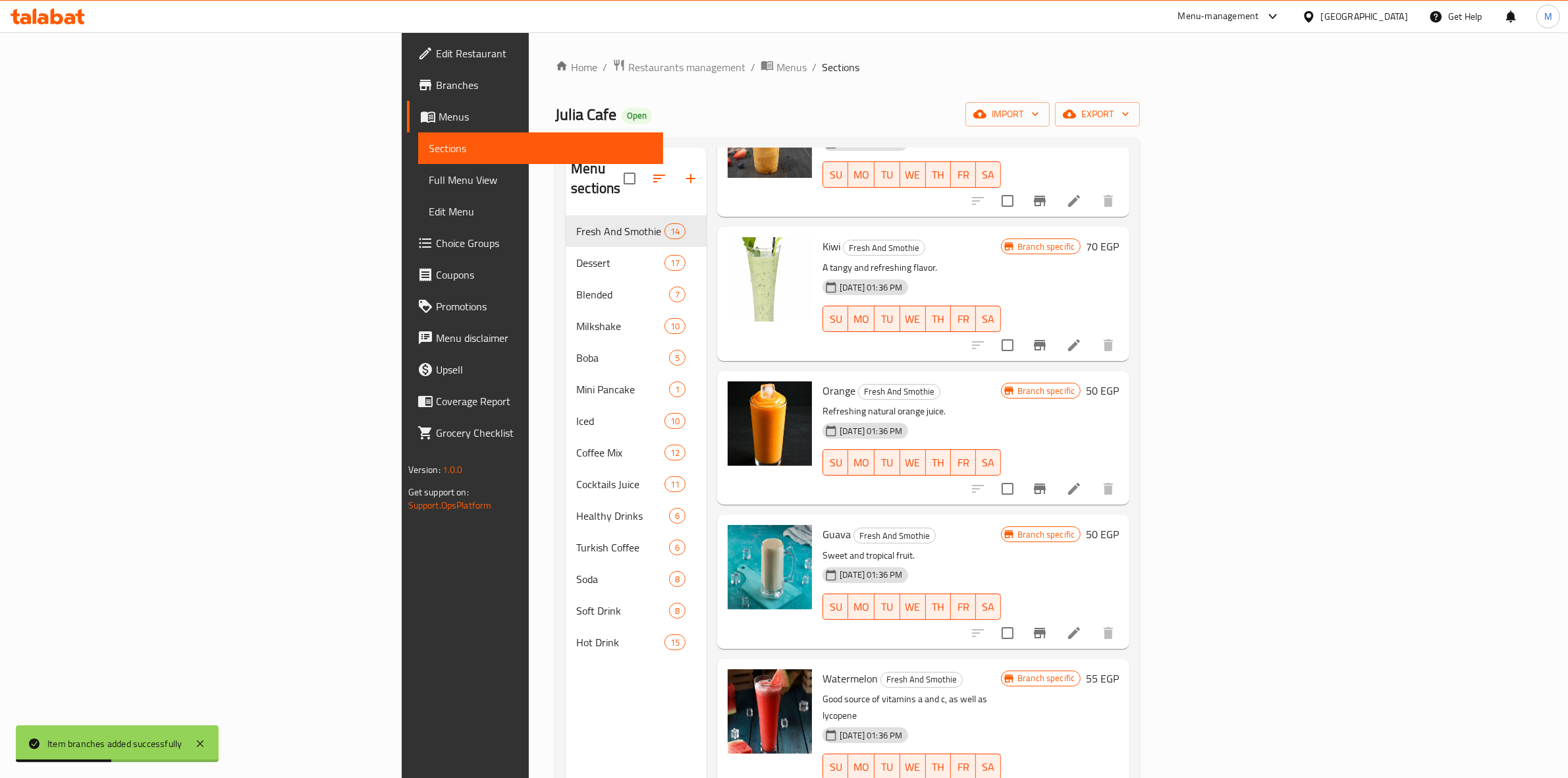
click at [1047, 480] on icon "Branch-specific-item" at bounding box center [1040, 488] width 16 height 16
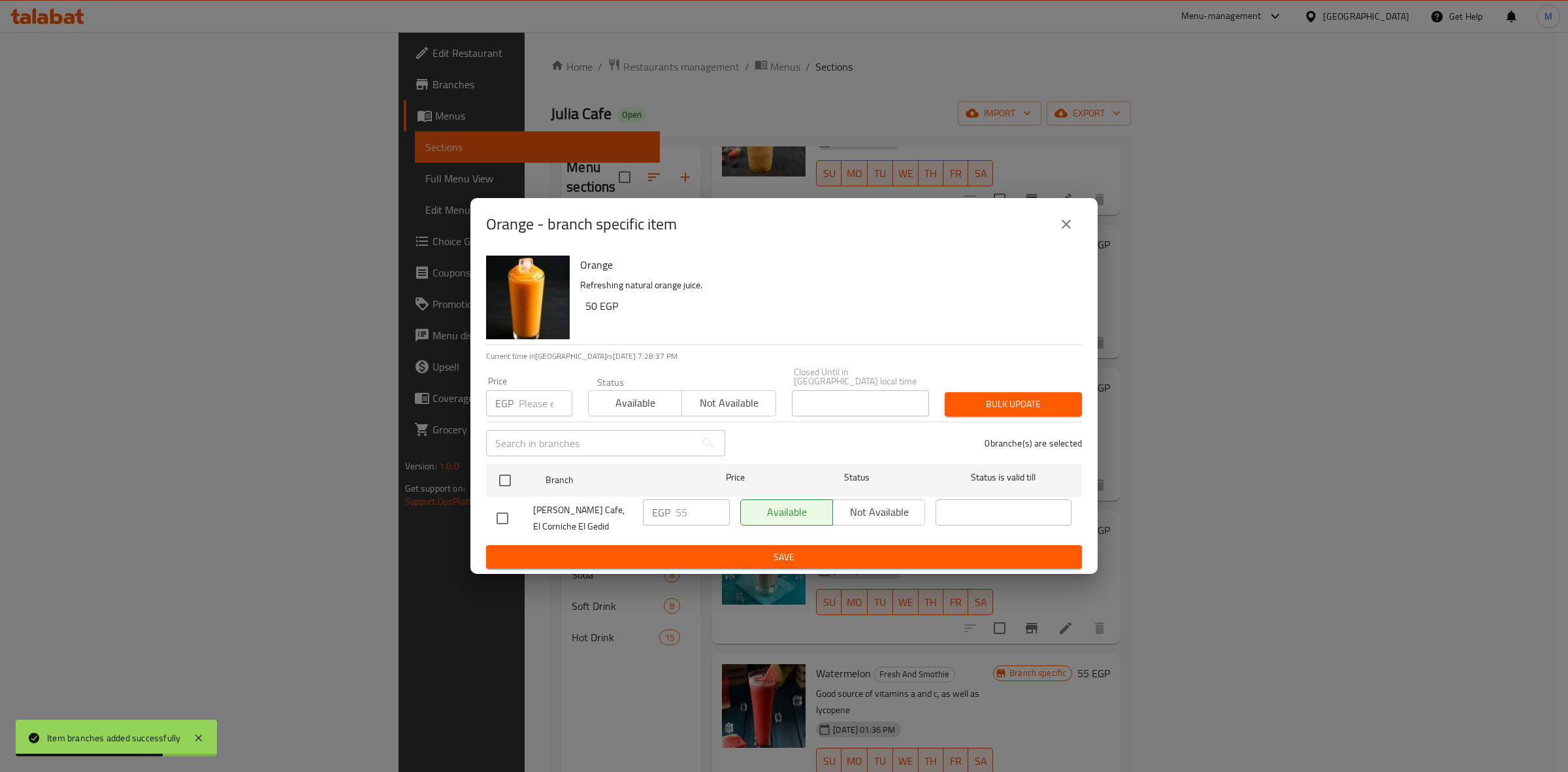
click at [1075, 217] on button "close" at bounding box center [1066, 224] width 31 height 31
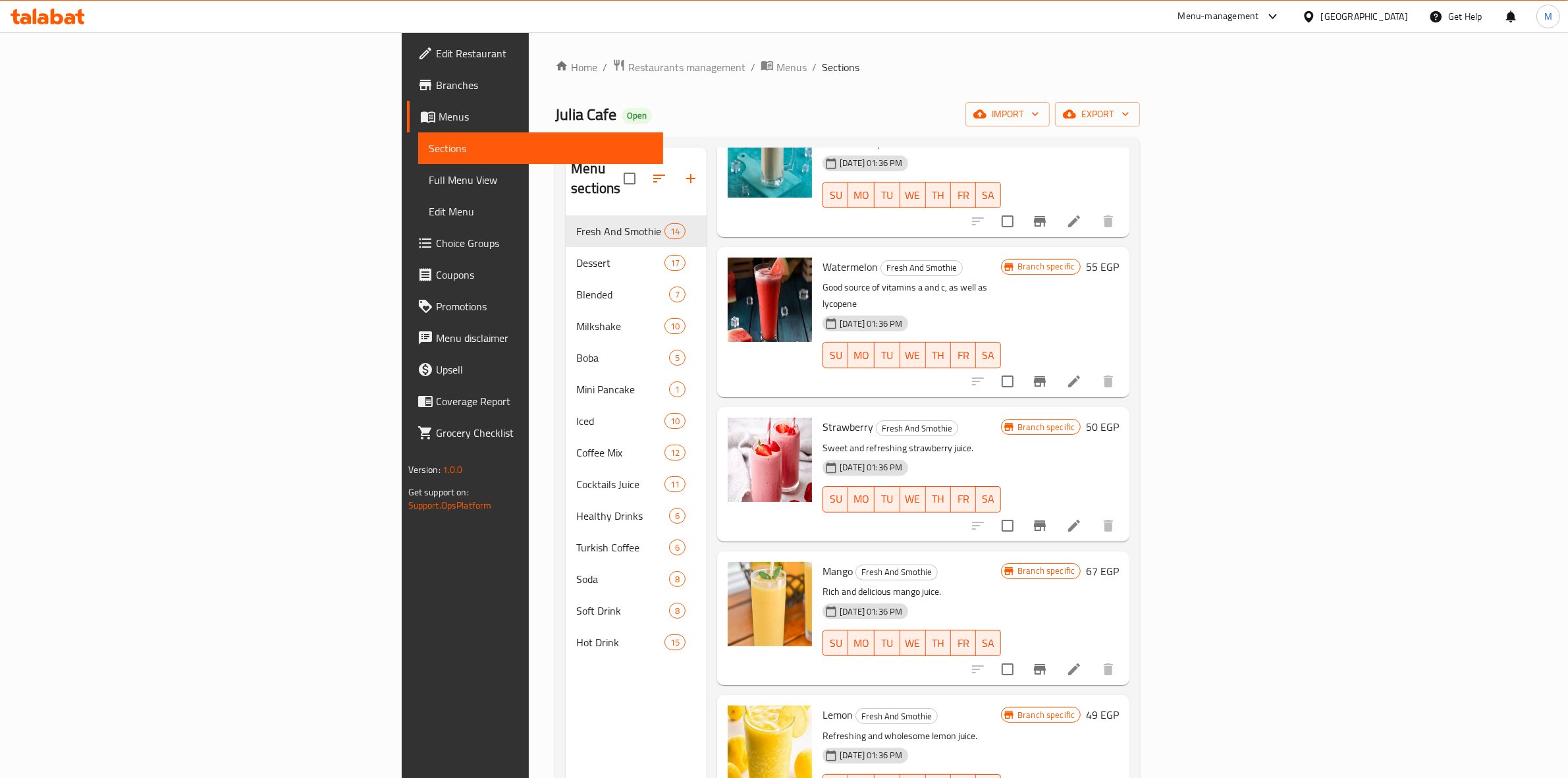
scroll to position [1152, 0]
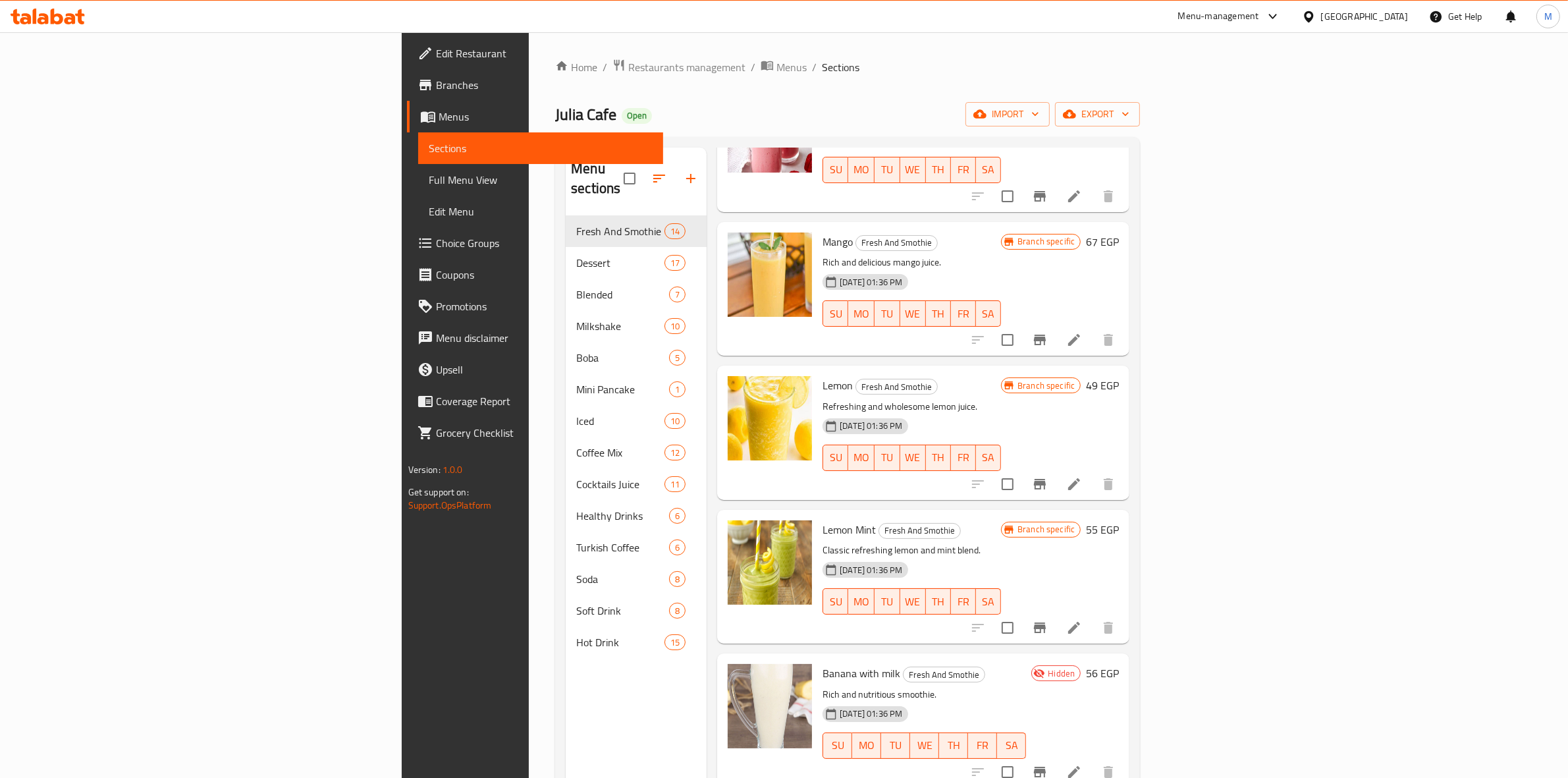
click at [1047, 476] on icon "Branch-specific-item" at bounding box center [1040, 484] width 16 height 16
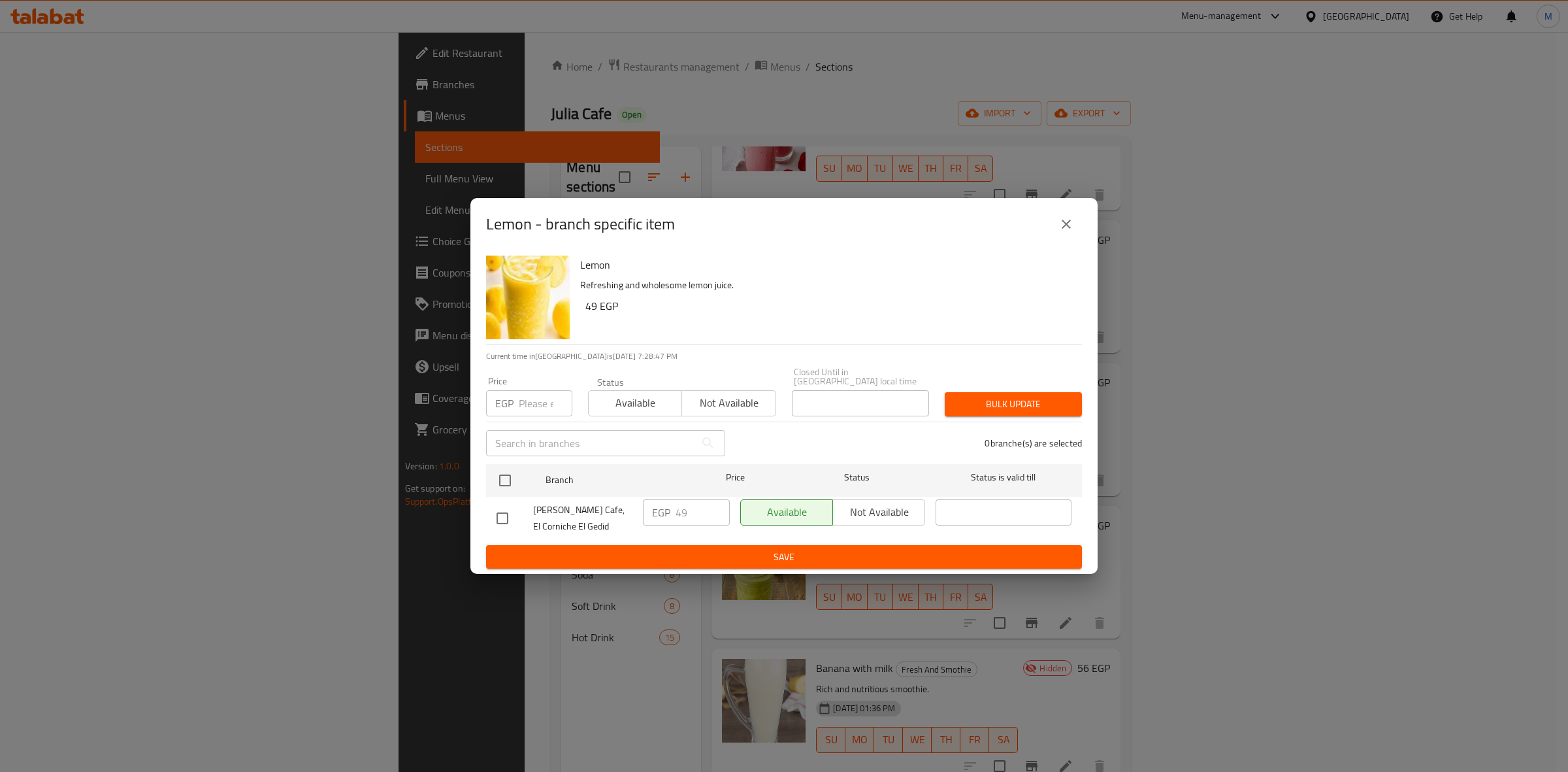
click at [1057, 226] on button "close" at bounding box center [1066, 224] width 31 height 31
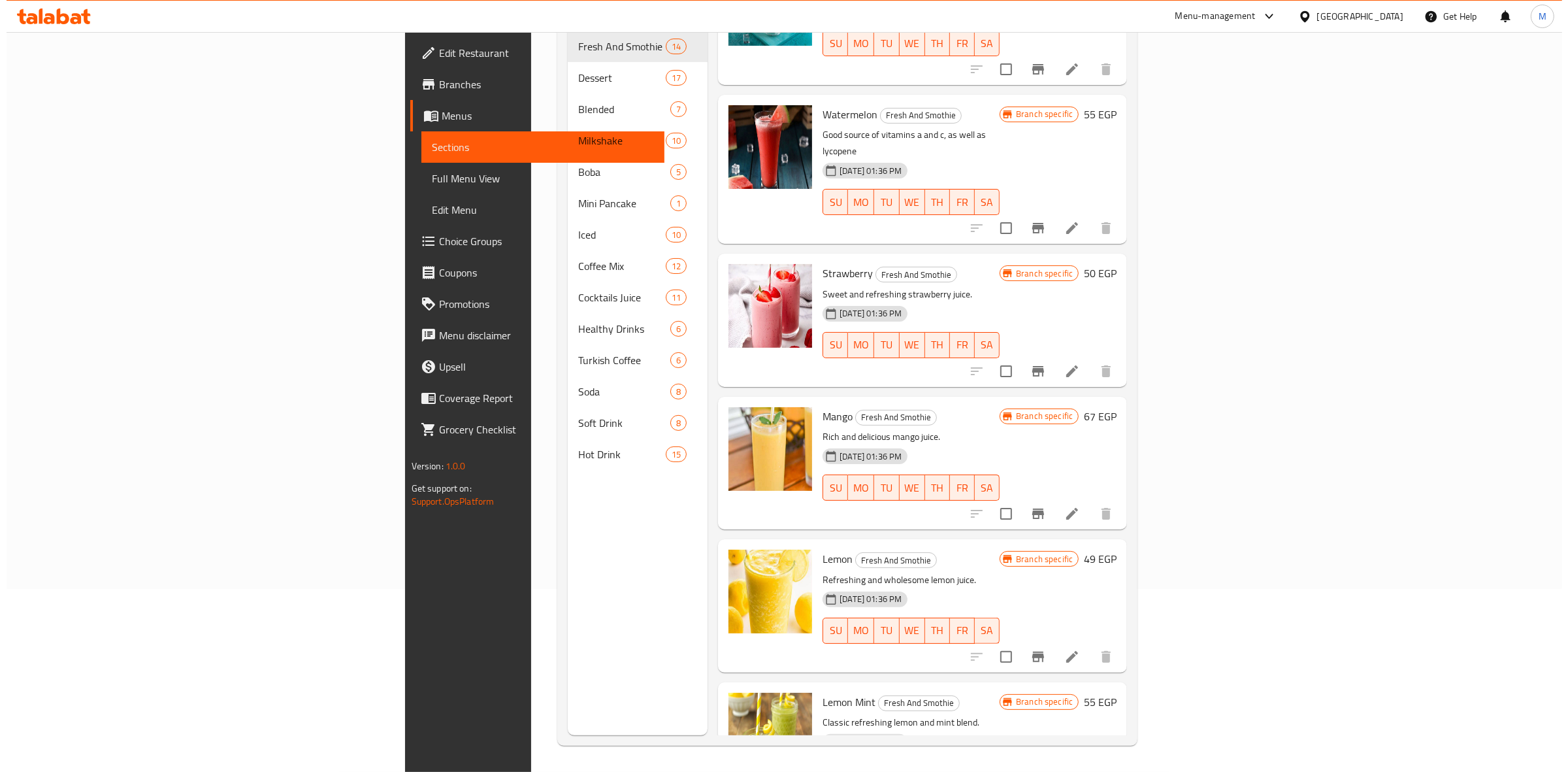
scroll to position [1056, 0]
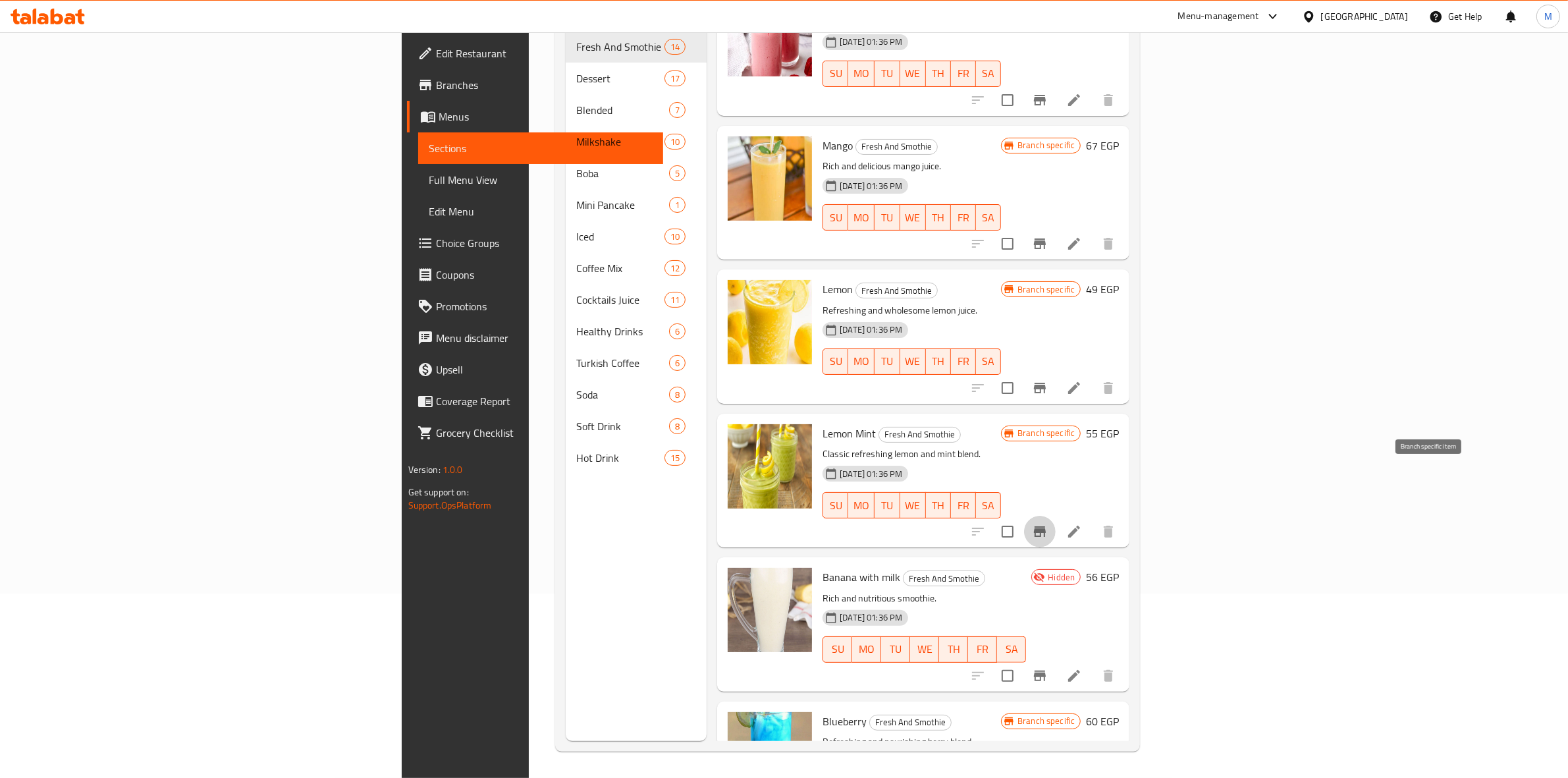
click at [1047, 523] on icon "Branch-specific-item" at bounding box center [1040, 531] width 16 height 16
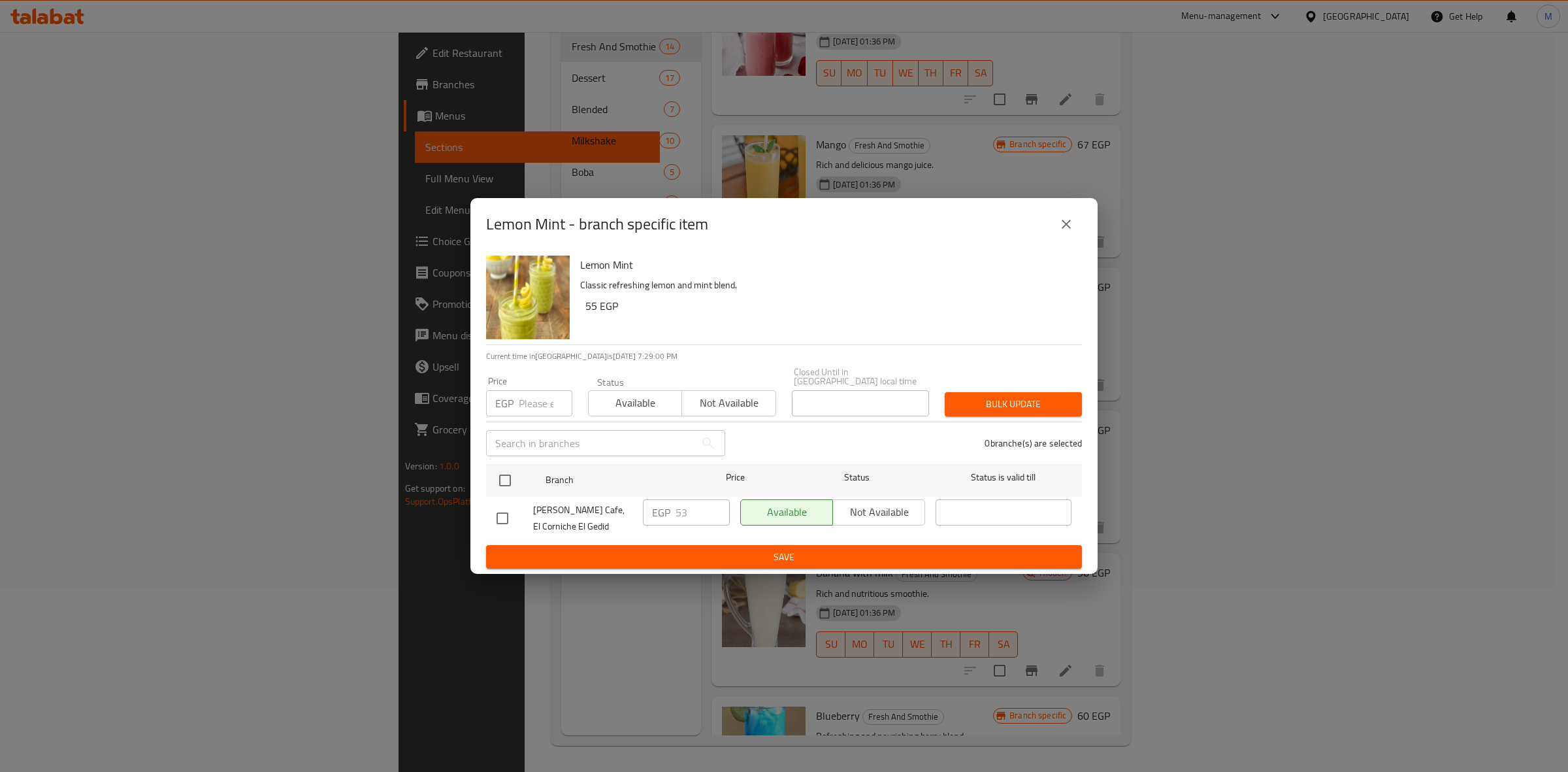
click at [1070, 230] on icon "close" at bounding box center [1066, 225] width 16 height 16
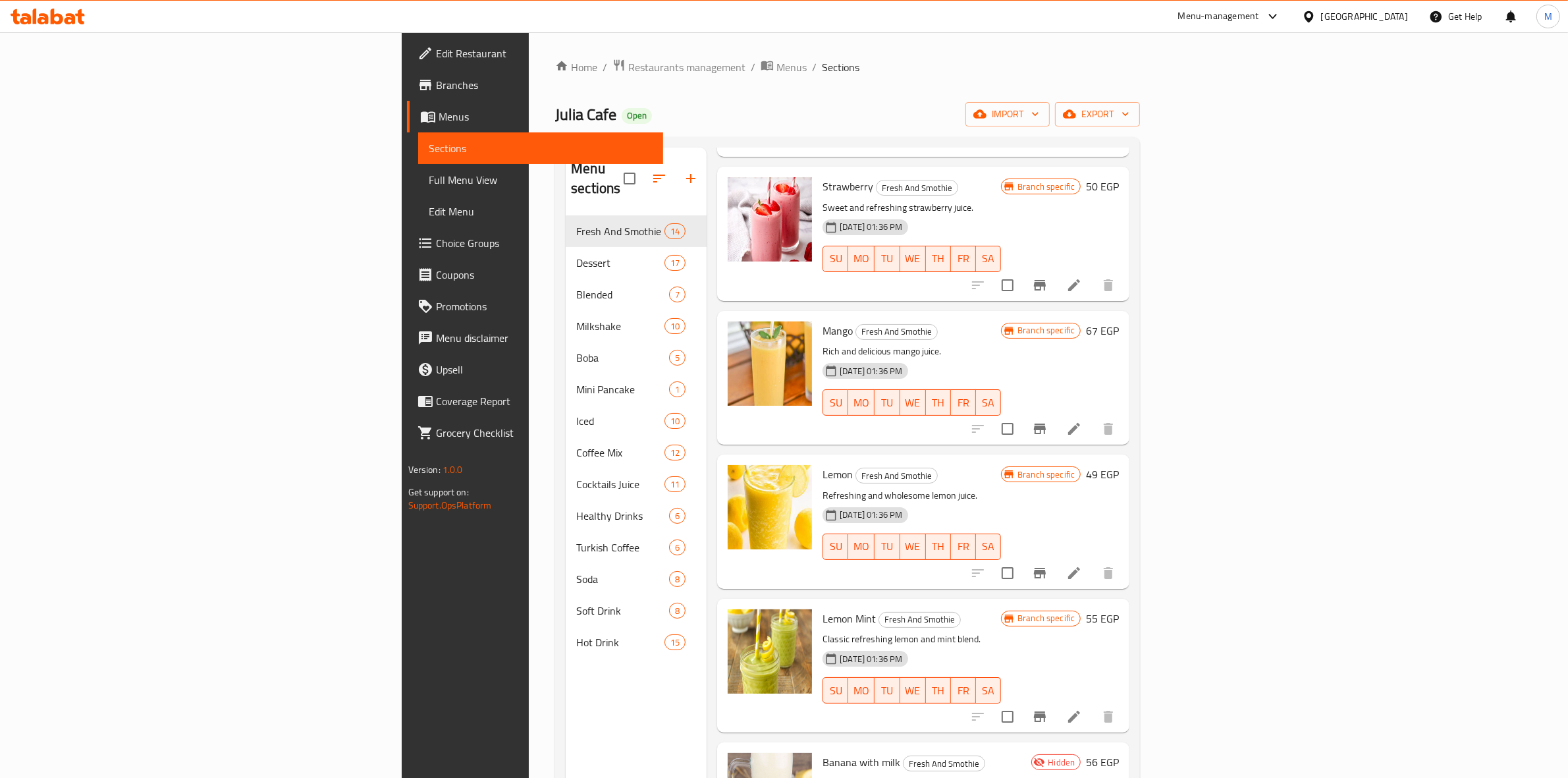
scroll to position [1152, 0]
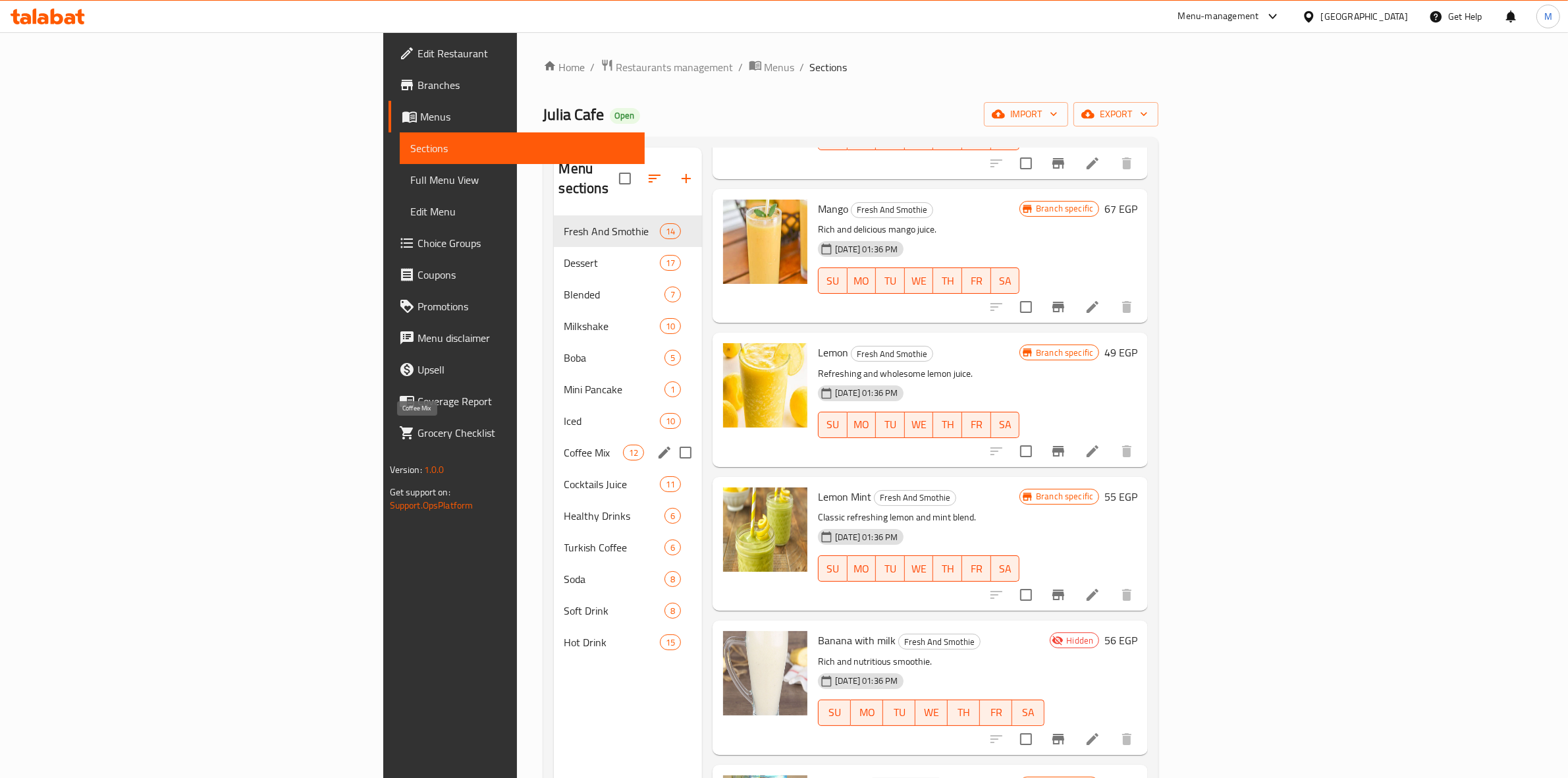
click at [564, 445] on span "Coffee Mix" at bounding box center [594, 453] width 58 height 16
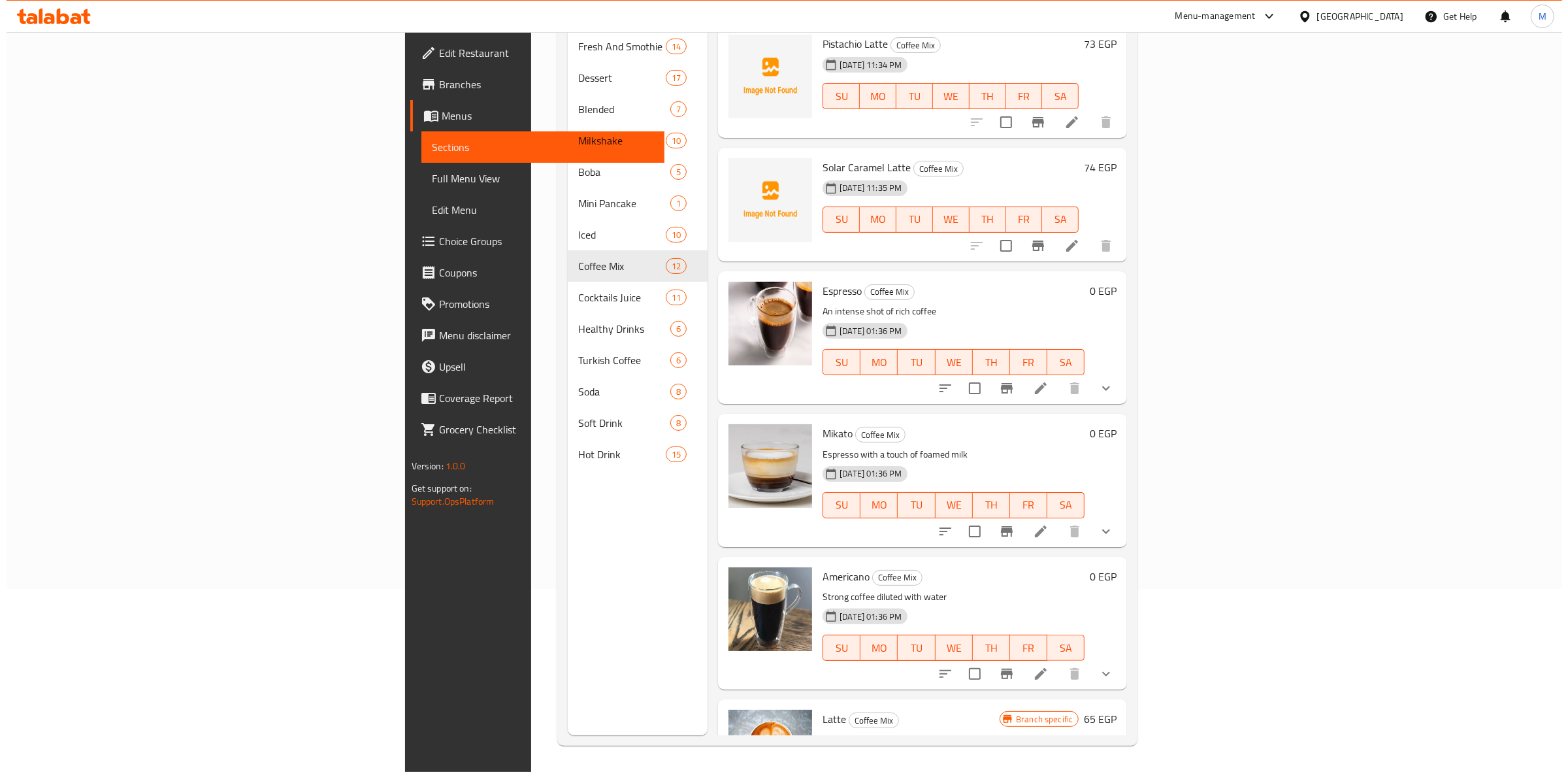
scroll to position [15, 0]
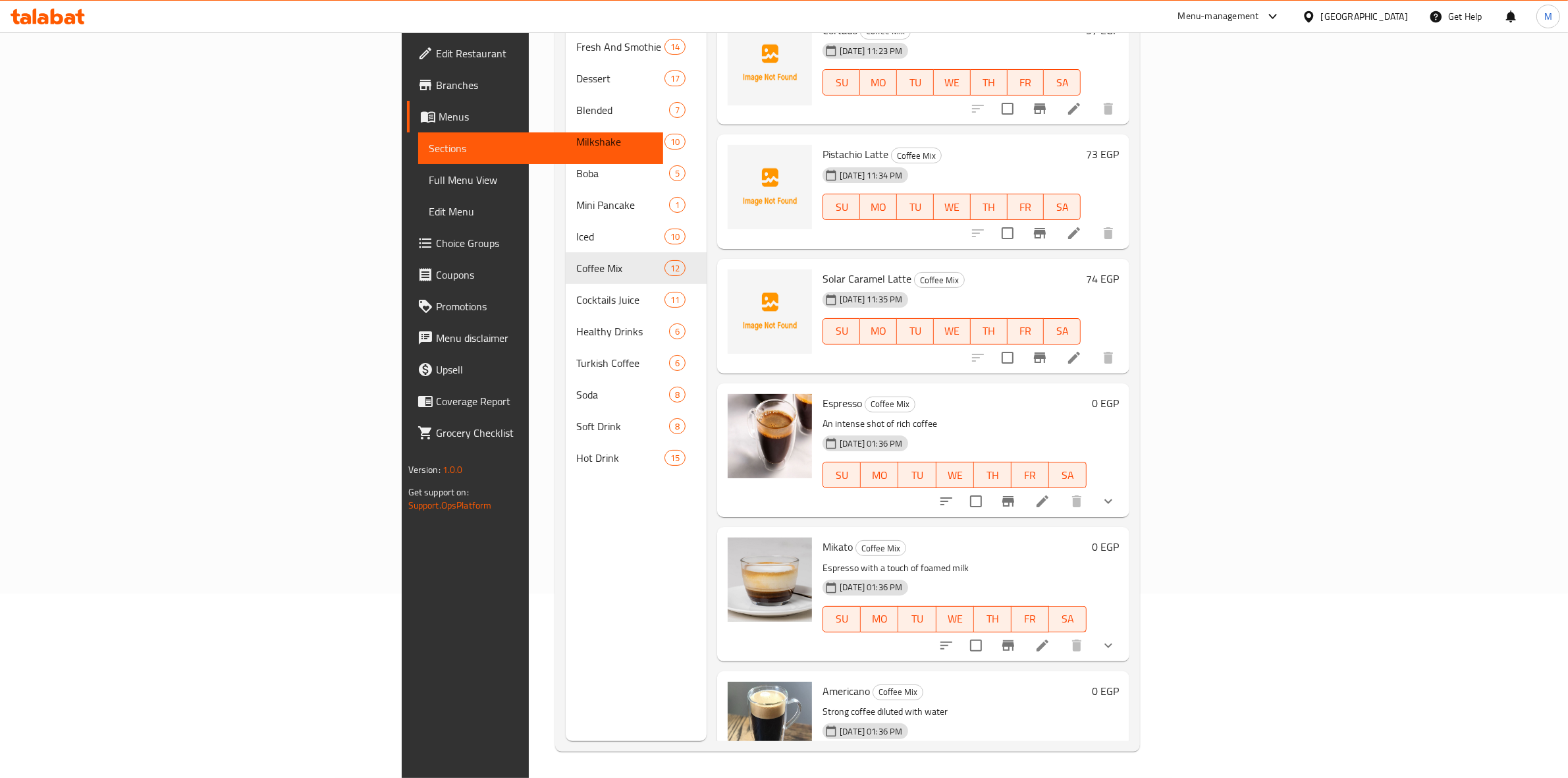
click at [1116, 493] on icon "show more" at bounding box center [1109, 501] width 16 height 16
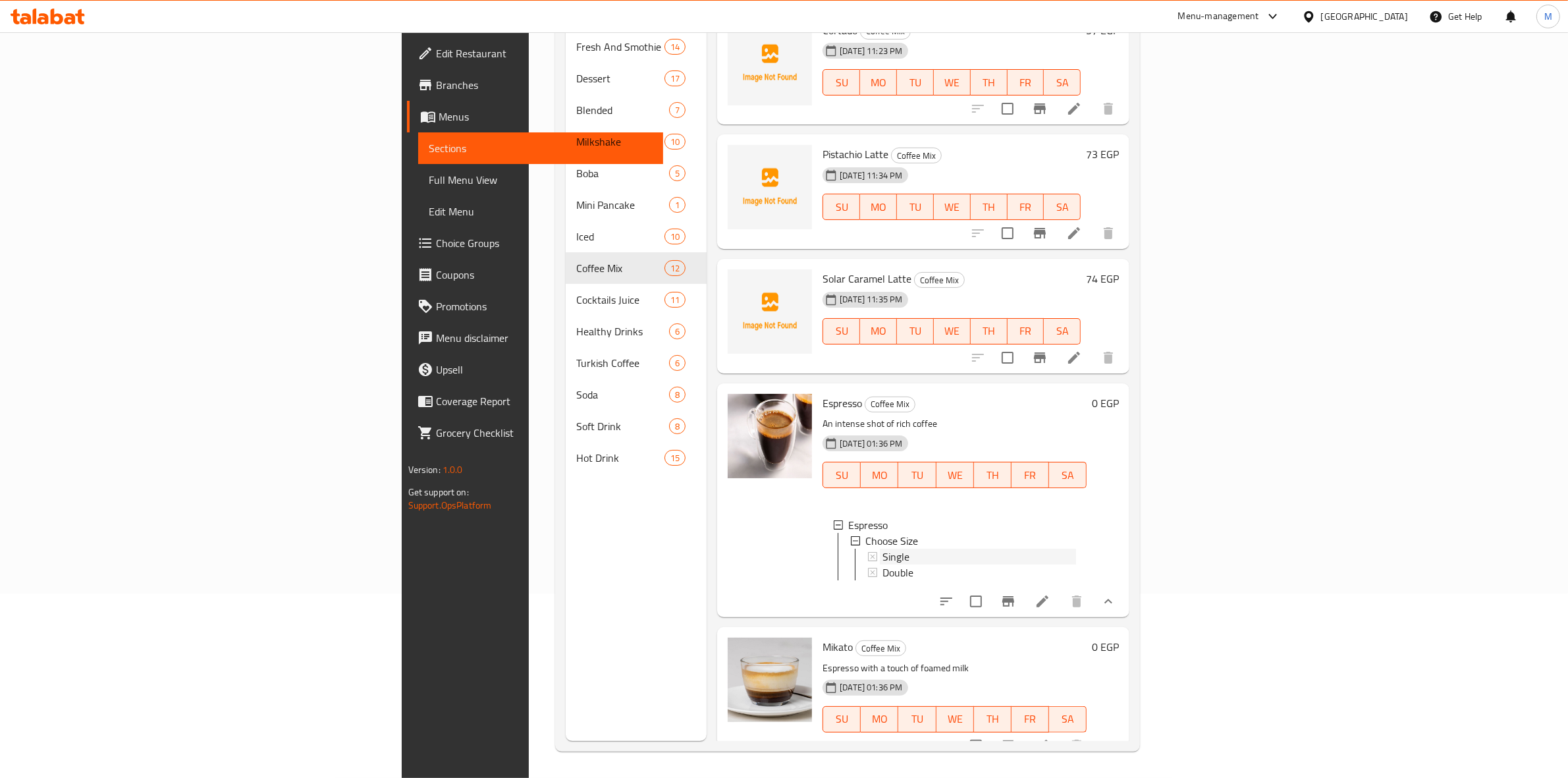
click at [882, 548] on span "Single" at bounding box center [895, 556] width 27 height 16
